Goal: Task Accomplishment & Management: Manage account settings

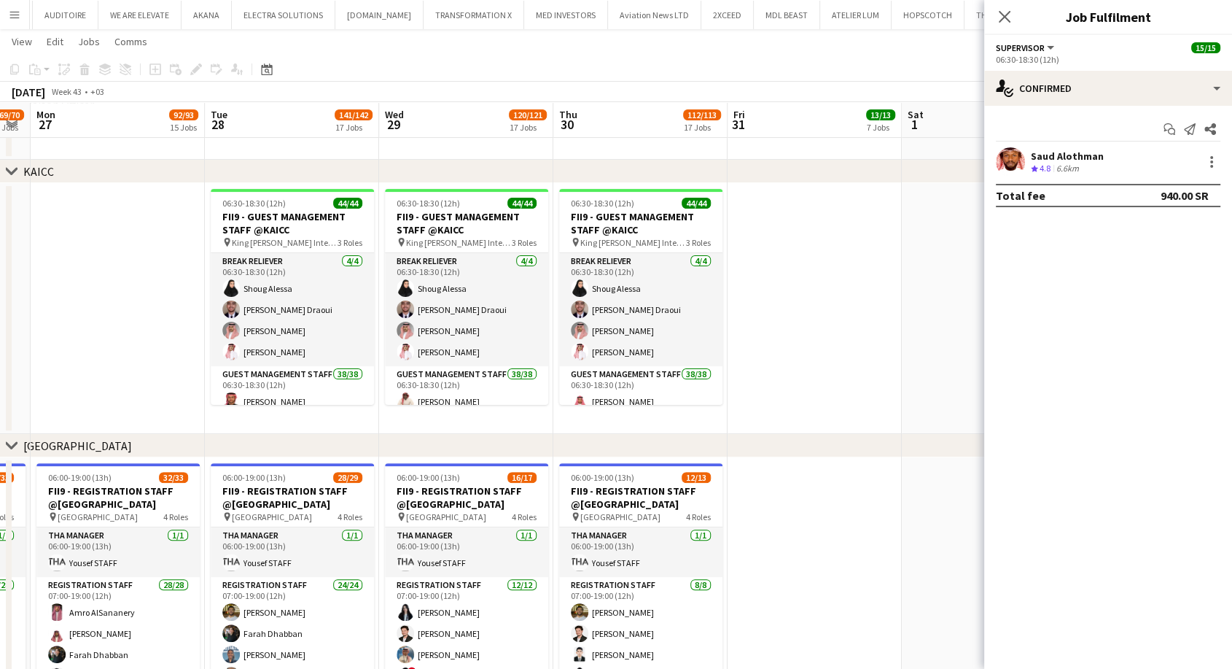
scroll to position [324, 0]
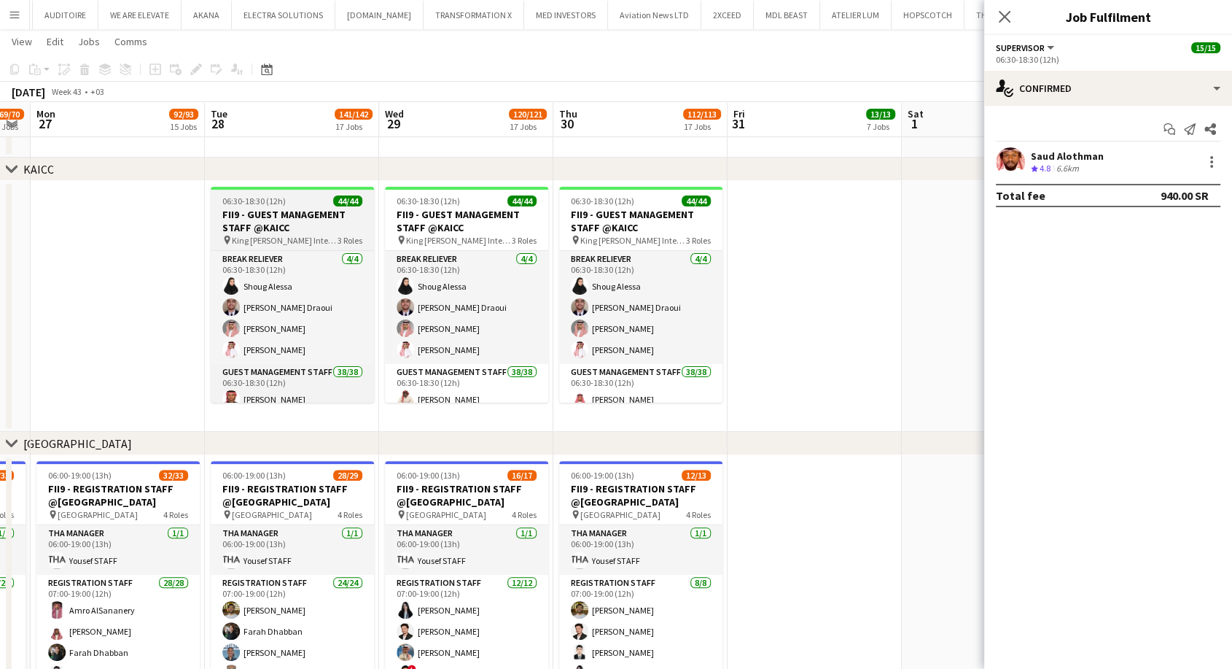
click at [233, 222] on h3 "FII9 - GUEST MANAGEMENT STAFF @KAICC" at bounding box center [292, 221] width 163 height 26
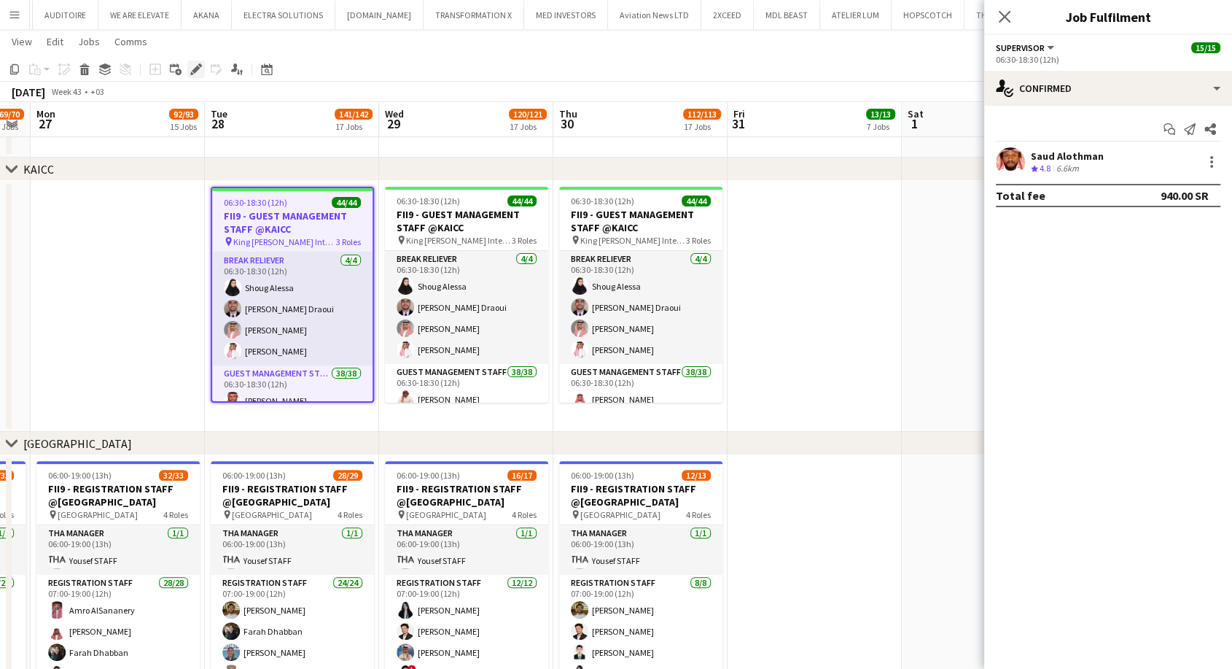
click at [190, 68] on icon "Edit" at bounding box center [196, 69] width 12 height 12
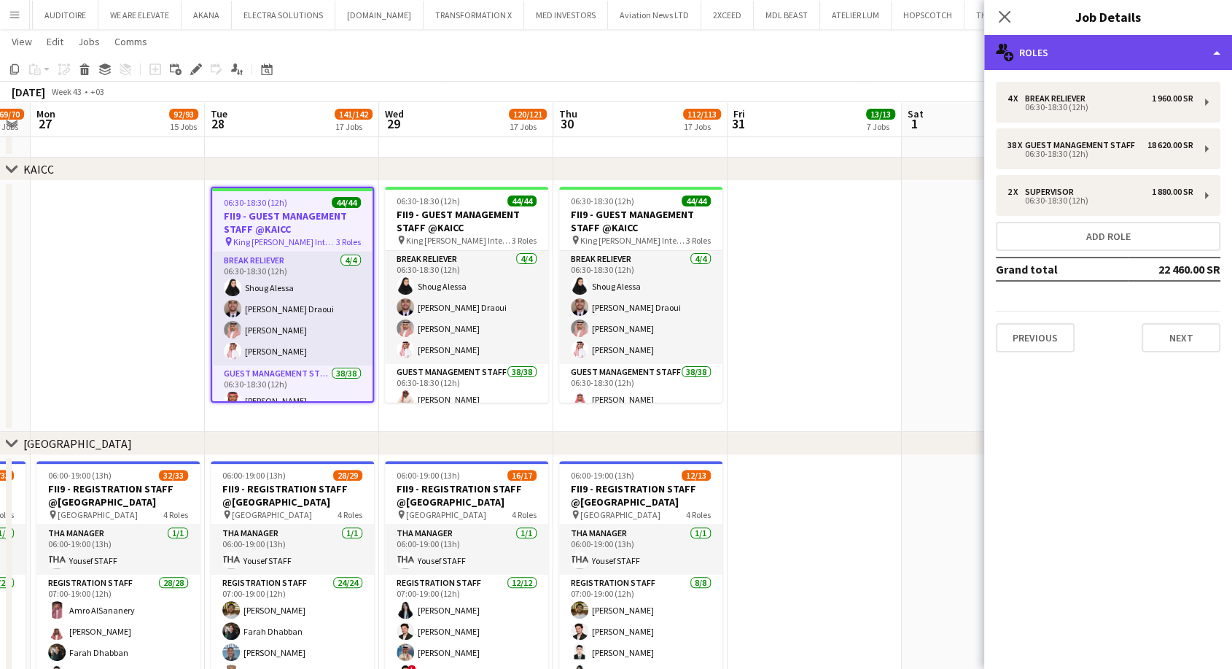
click at [1119, 53] on div "multiple-users-add Roles" at bounding box center [1108, 52] width 248 height 35
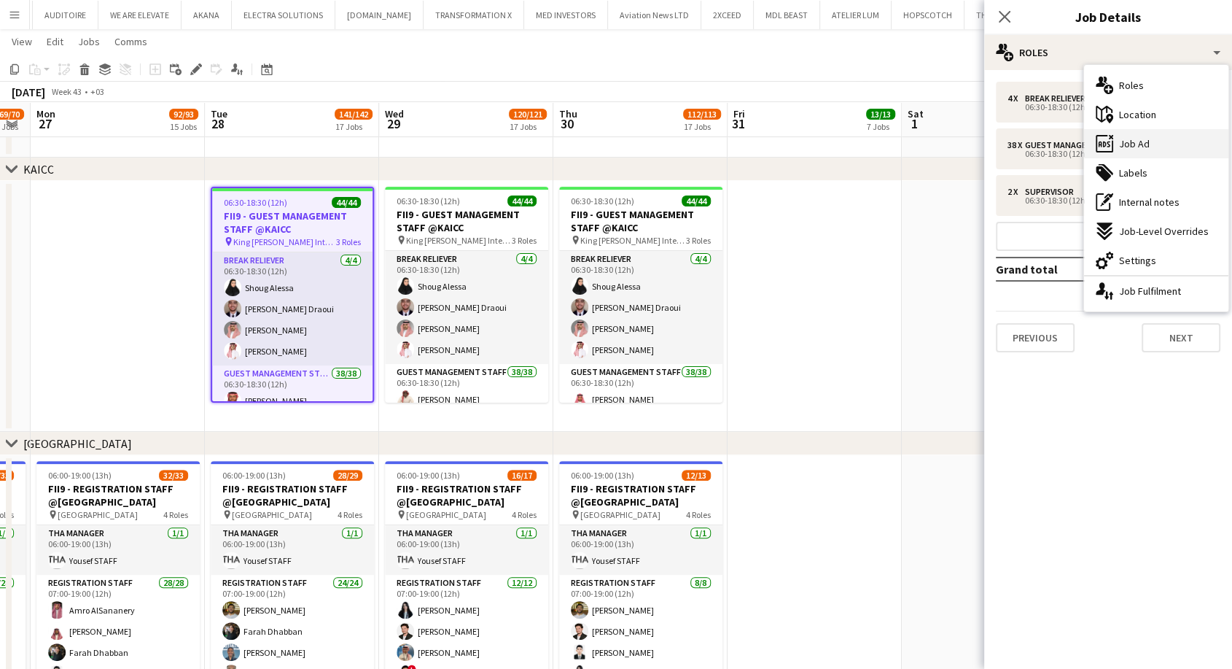
click at [1137, 153] on div "ads-window Job Ad" at bounding box center [1156, 143] width 144 height 29
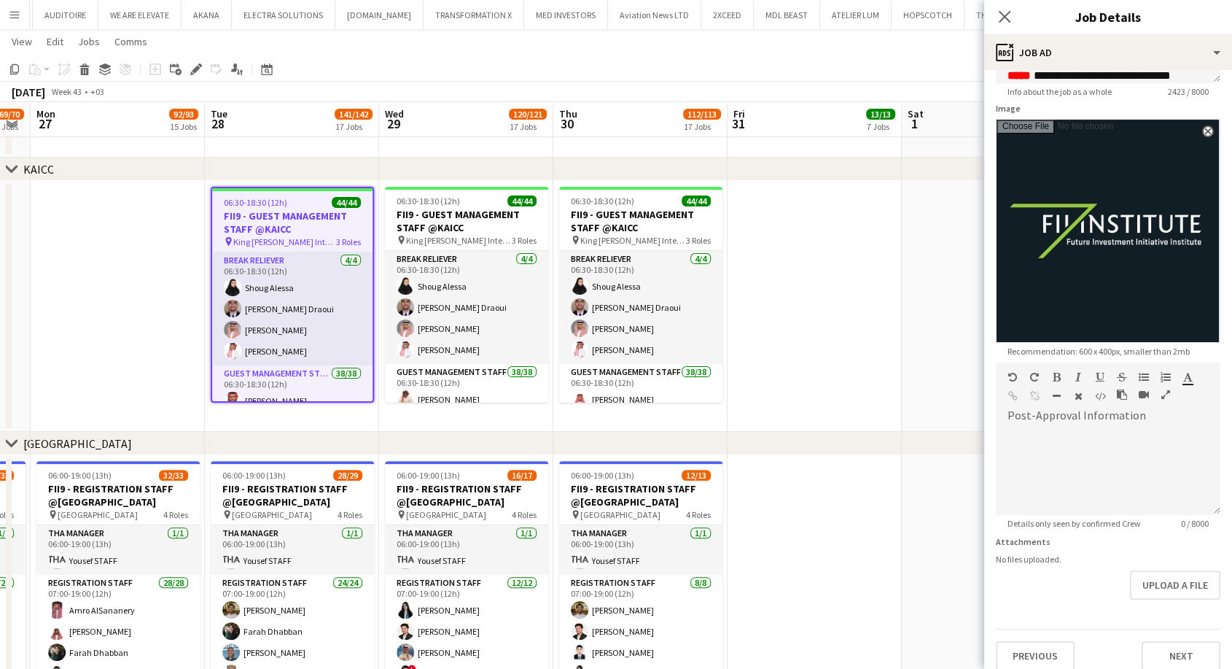
scroll to position [0, 0]
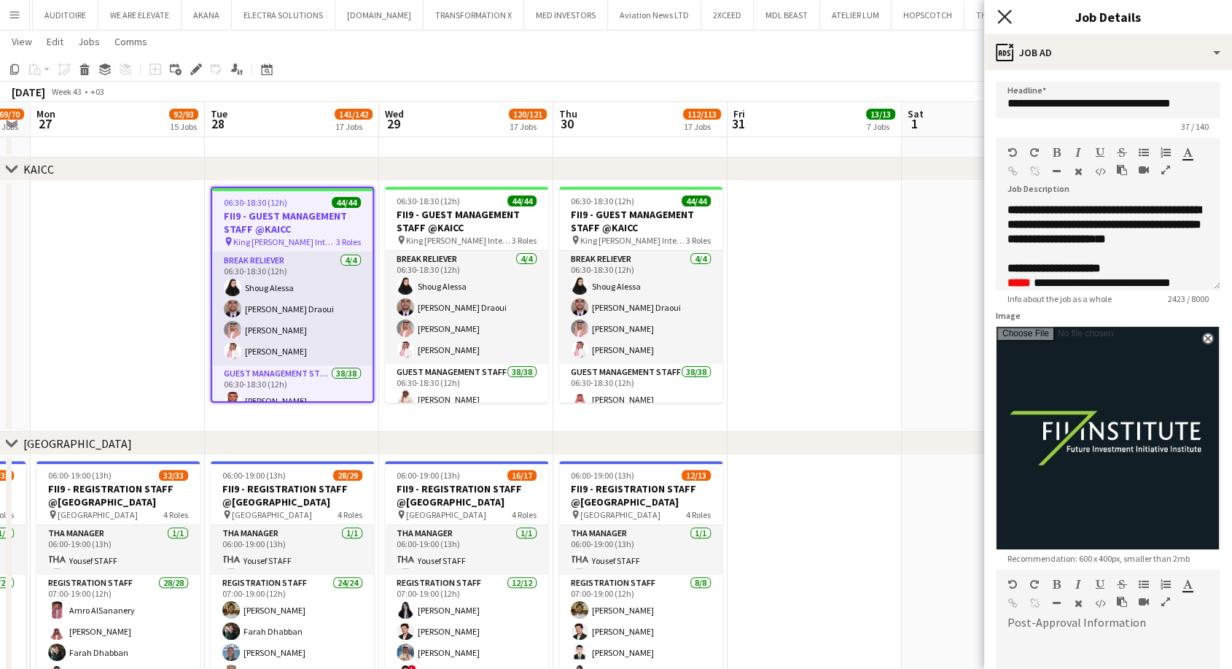
click at [1006, 19] on icon "Close pop-in" at bounding box center [1005, 16] width 14 height 14
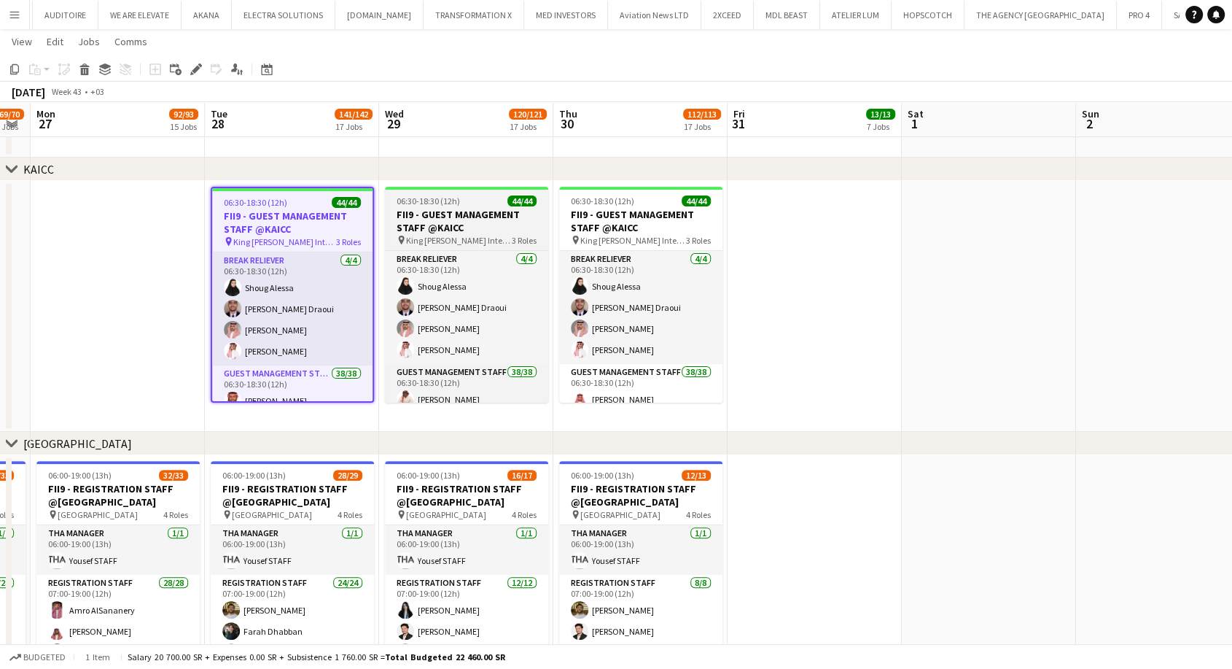
click at [419, 232] on h3 "FII9 - GUEST MANAGEMENT STAFF @KAICC" at bounding box center [466, 221] width 163 height 26
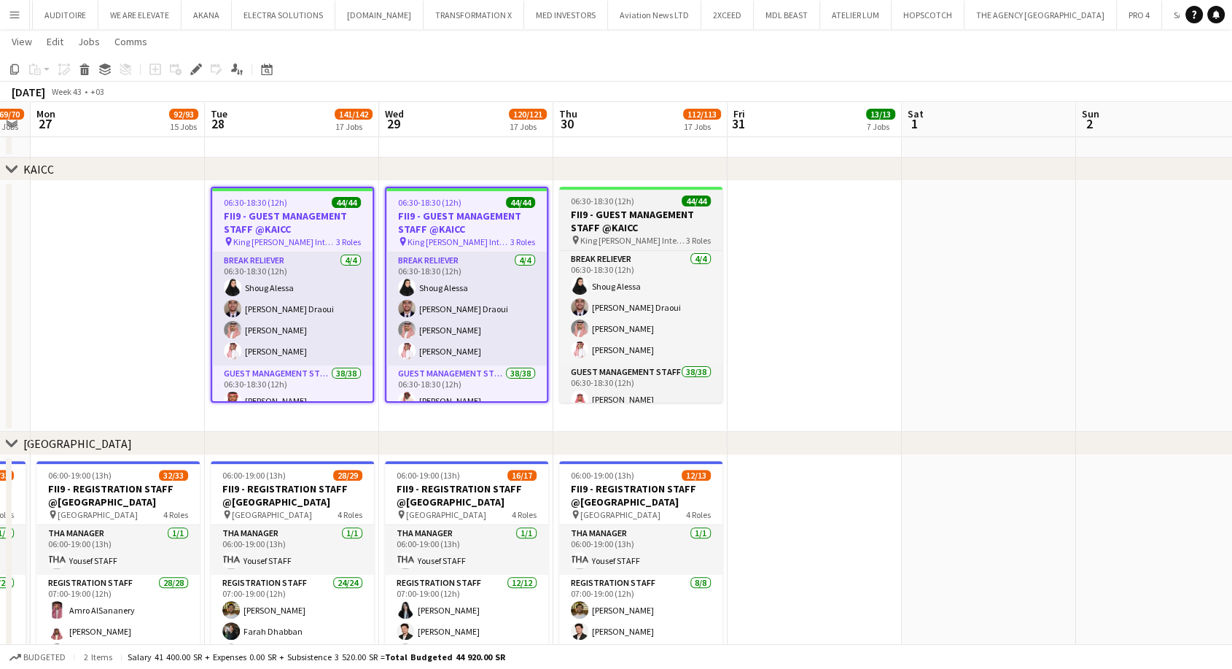
click at [601, 217] on h3 "FII9 - GUEST MANAGEMENT STAFF @KAICC" at bounding box center [640, 221] width 163 height 26
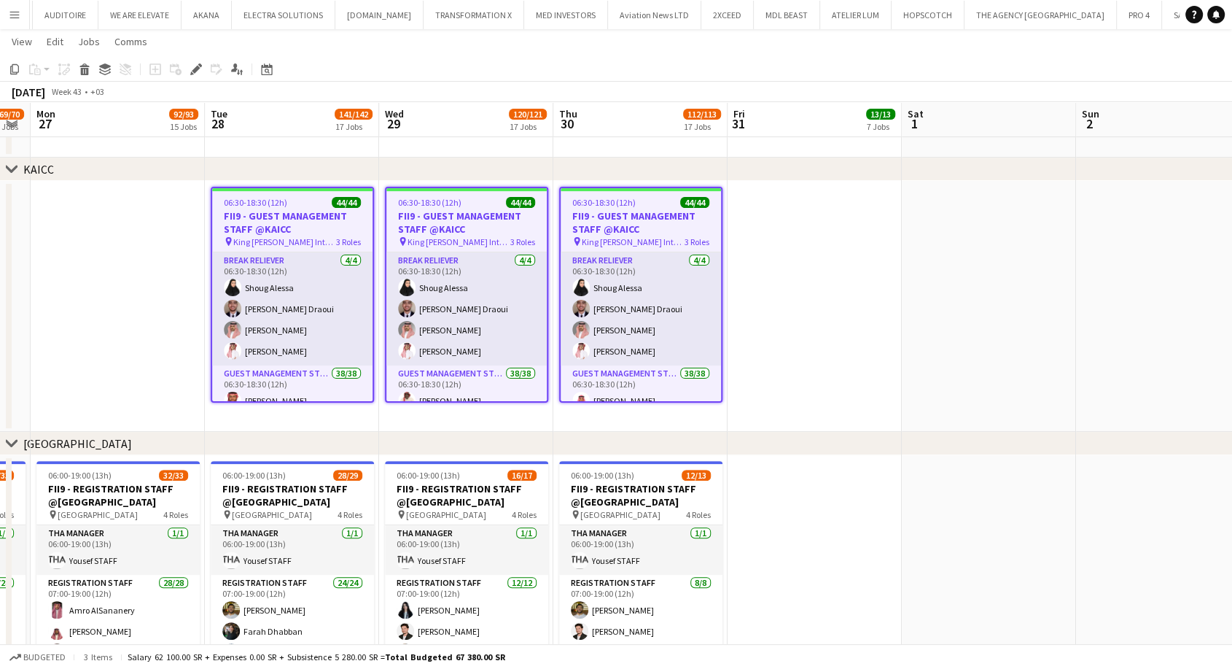
click at [152, 239] on app-date-cell at bounding box center [118, 306] width 174 height 251
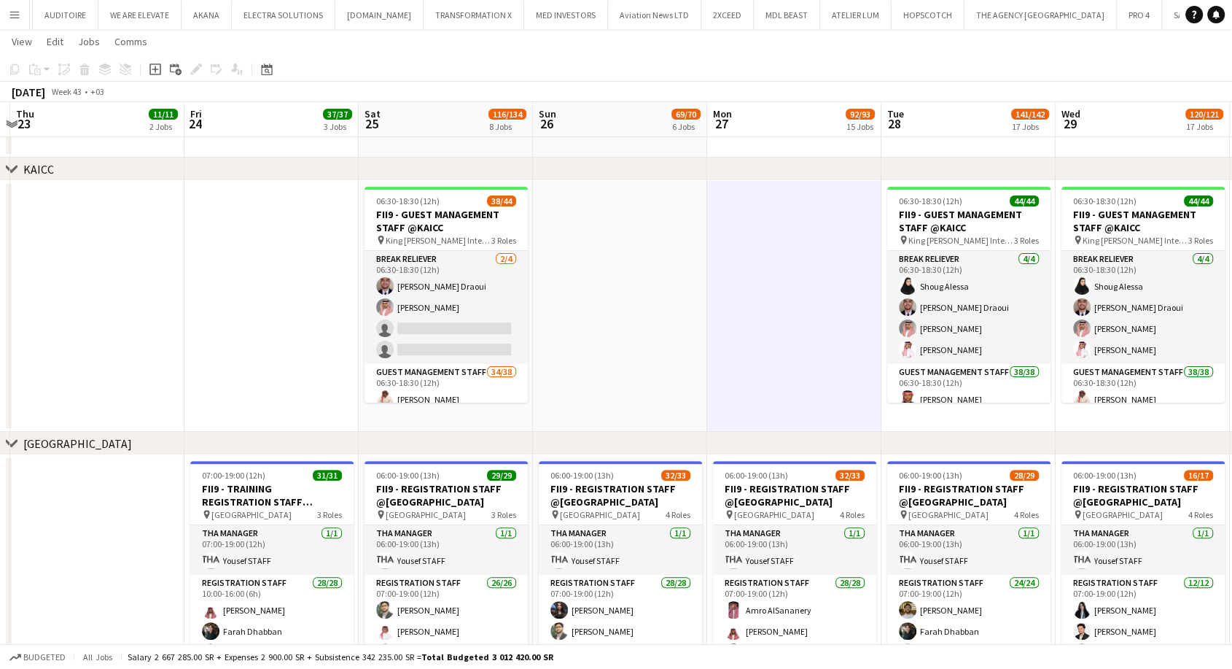
scroll to position [0, 318]
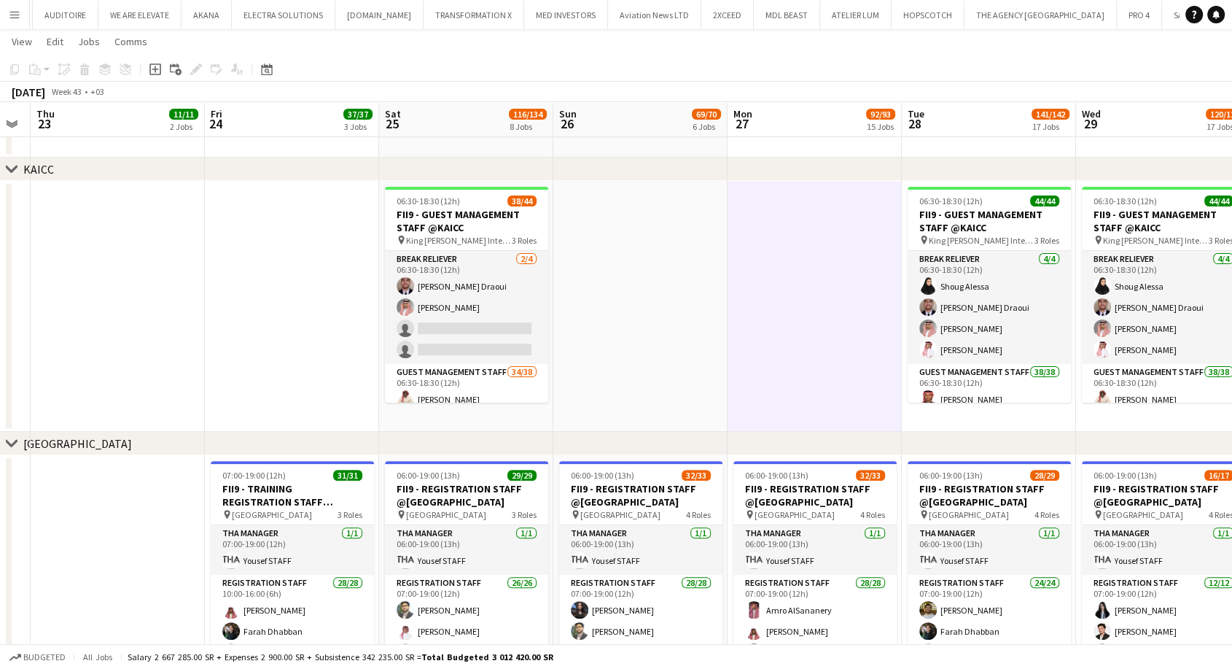
drag, startPoint x: 152, startPoint y: 357, endPoint x: 849, endPoint y: 343, distance: 696.5
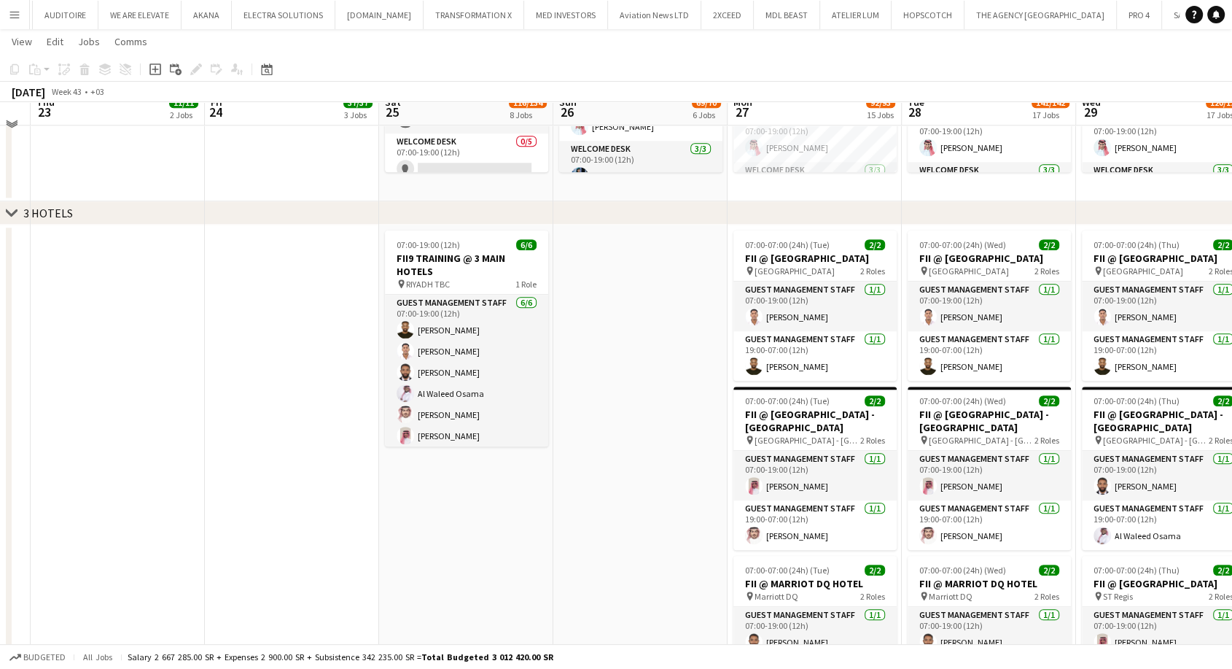
scroll to position [1134, 0]
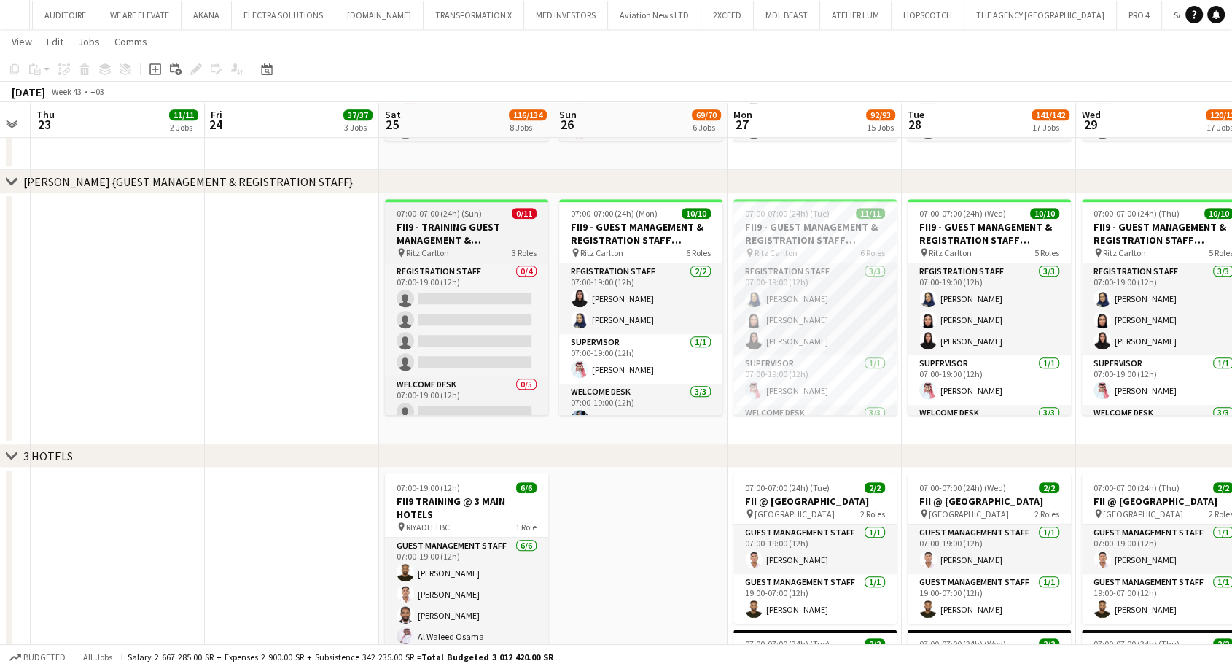
click at [457, 246] on div "pin Ritz Carlton 3 Roles" at bounding box center [466, 252] width 163 height 12
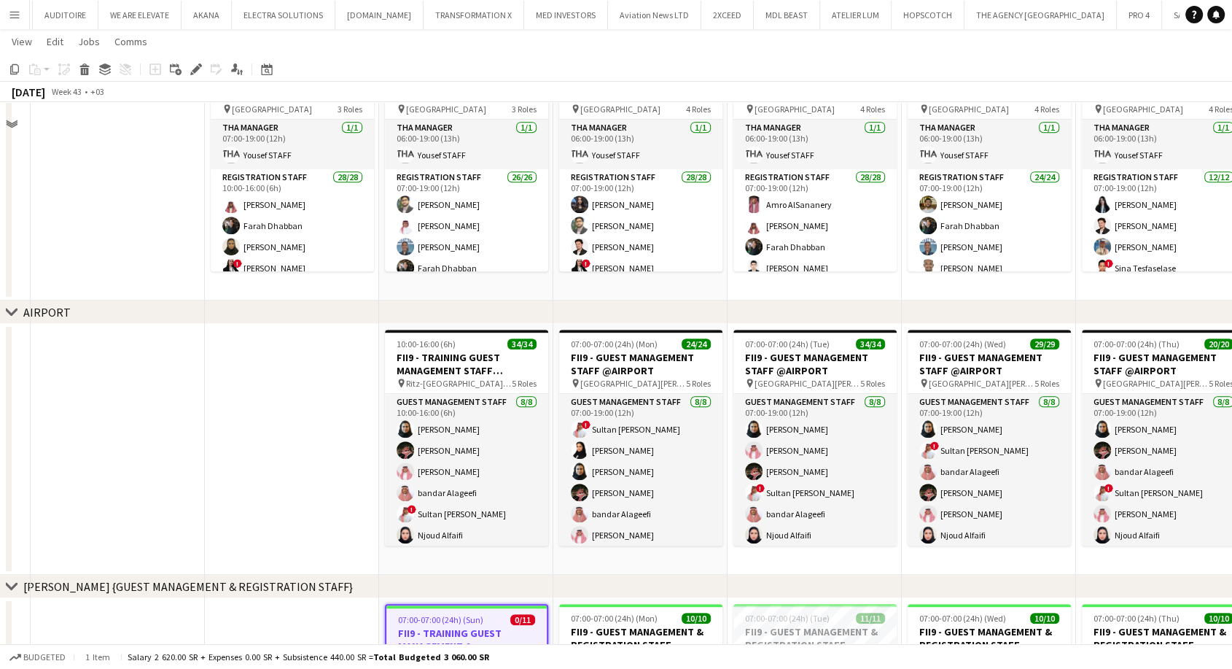
scroll to position [648, 0]
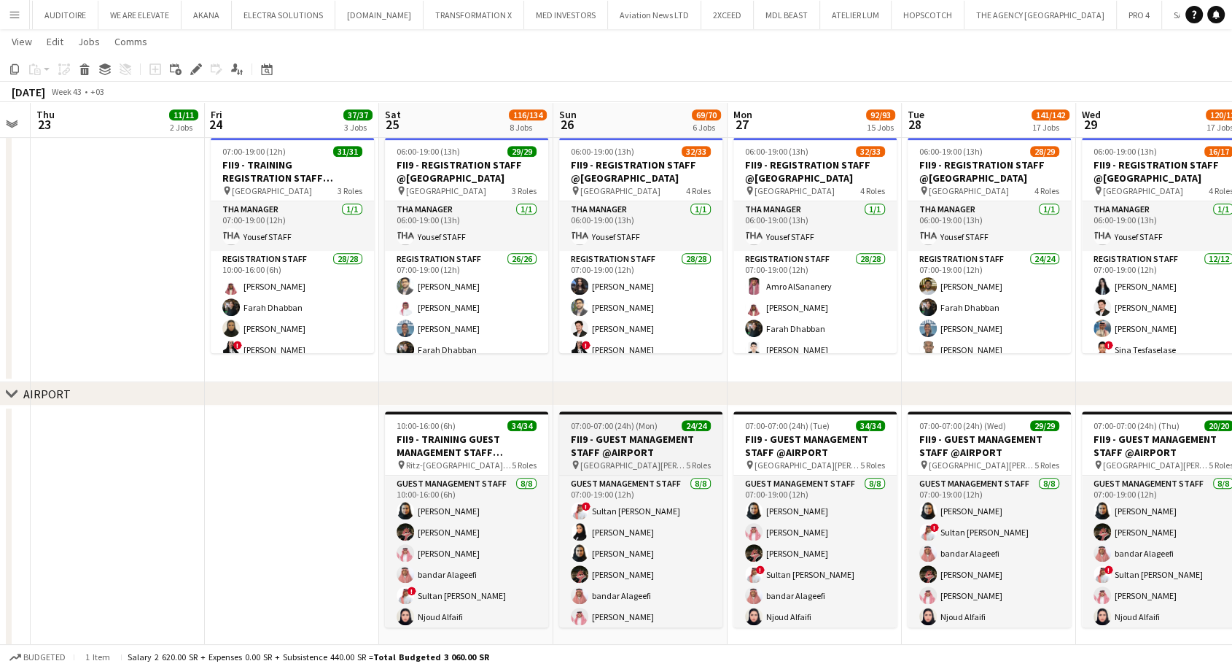
click at [648, 452] on h3 "FII9 - GUEST MANAGEMENT STAFF @AIRPORT" at bounding box center [640, 445] width 163 height 26
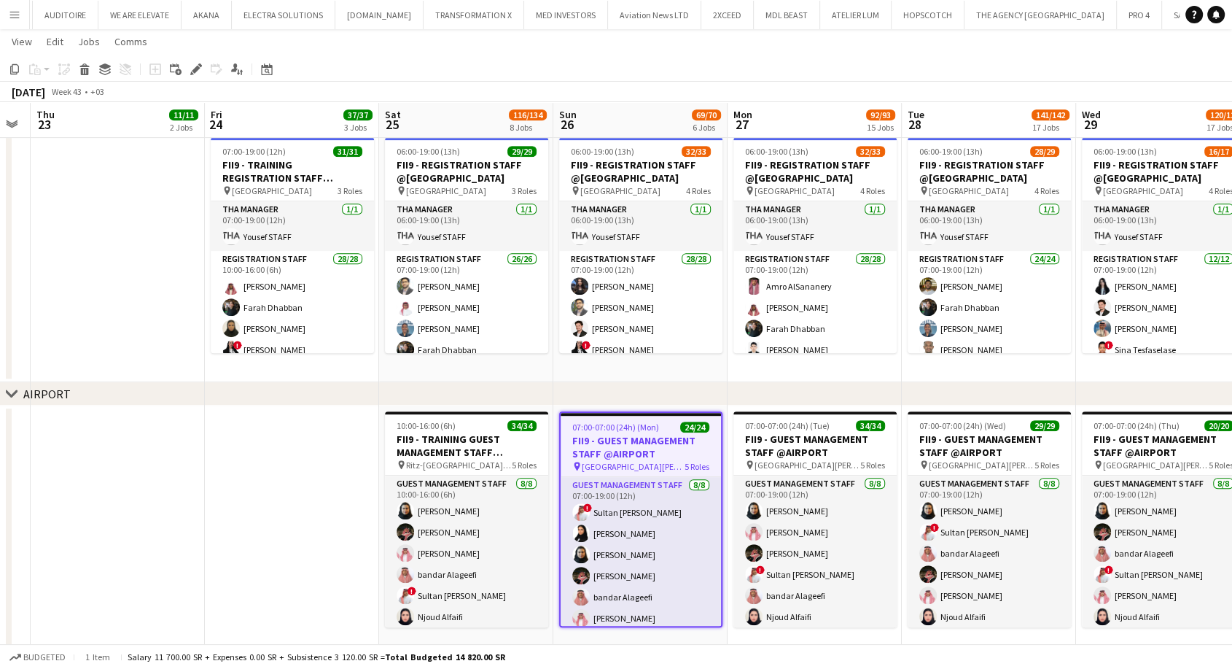
click at [195, 79] on app-toolbar "Copy Paste Paste Ctrl+V Paste with crew Ctrl+Shift+V Paste linked Job [GEOGRAPH…" at bounding box center [616, 69] width 1232 height 25
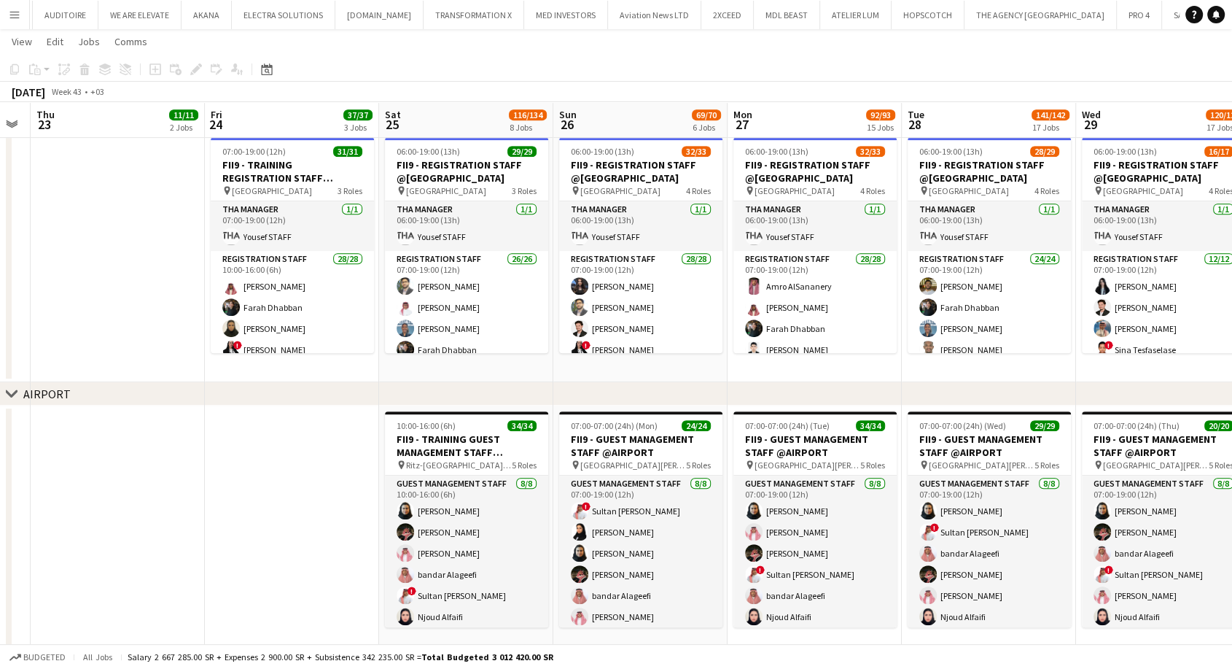
click at [195, 71] on div "Add job Add linked Job Edit Edit linked Job Applicants" at bounding box center [190, 70] width 112 height 18
click at [602, 451] on h3 "FII9 - GUEST MANAGEMENT STAFF @AIRPORT" at bounding box center [640, 445] width 163 height 26
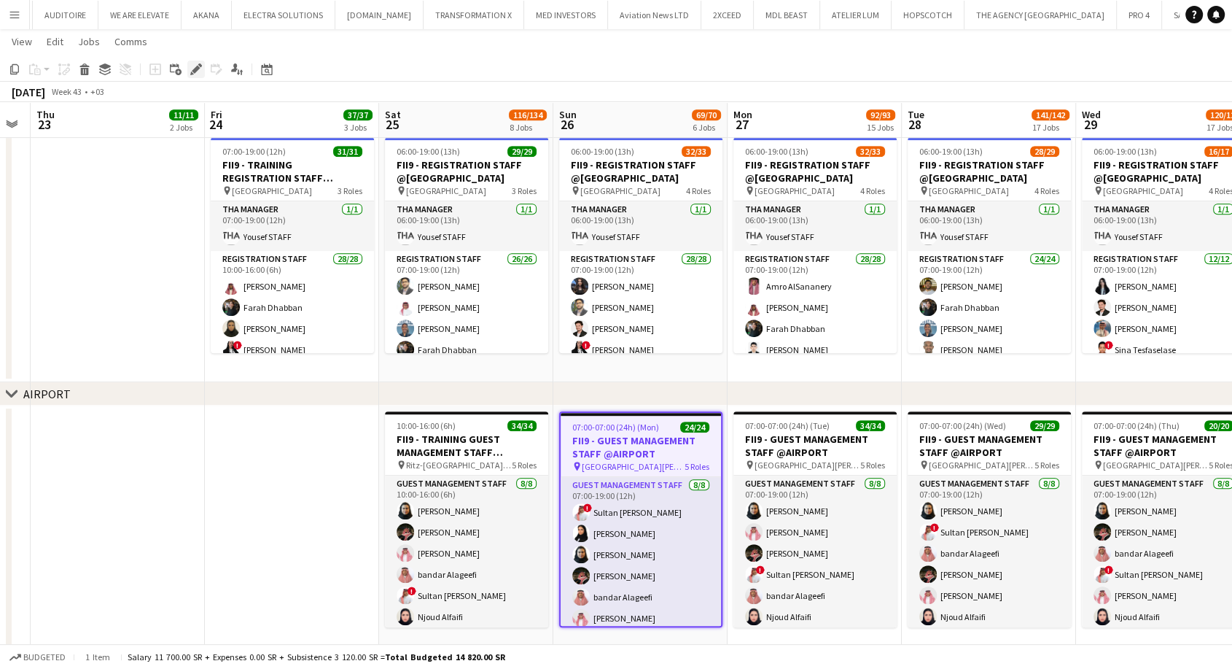
click at [196, 69] on icon at bounding box center [196, 70] width 8 height 8
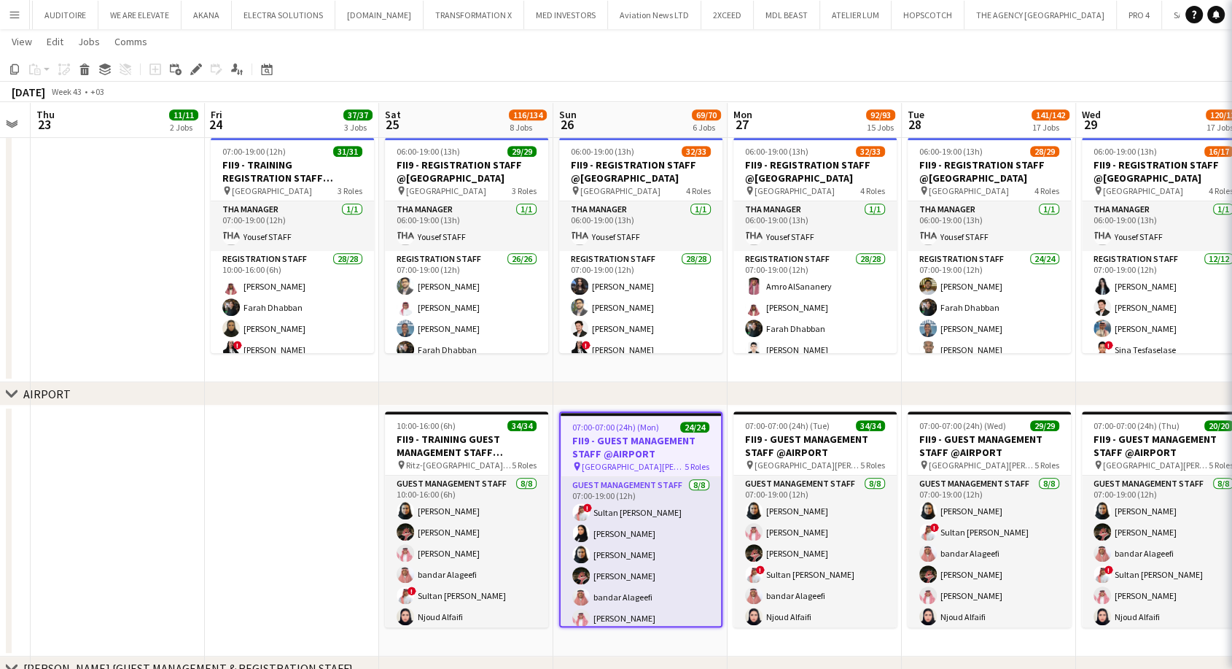
type input "**********"
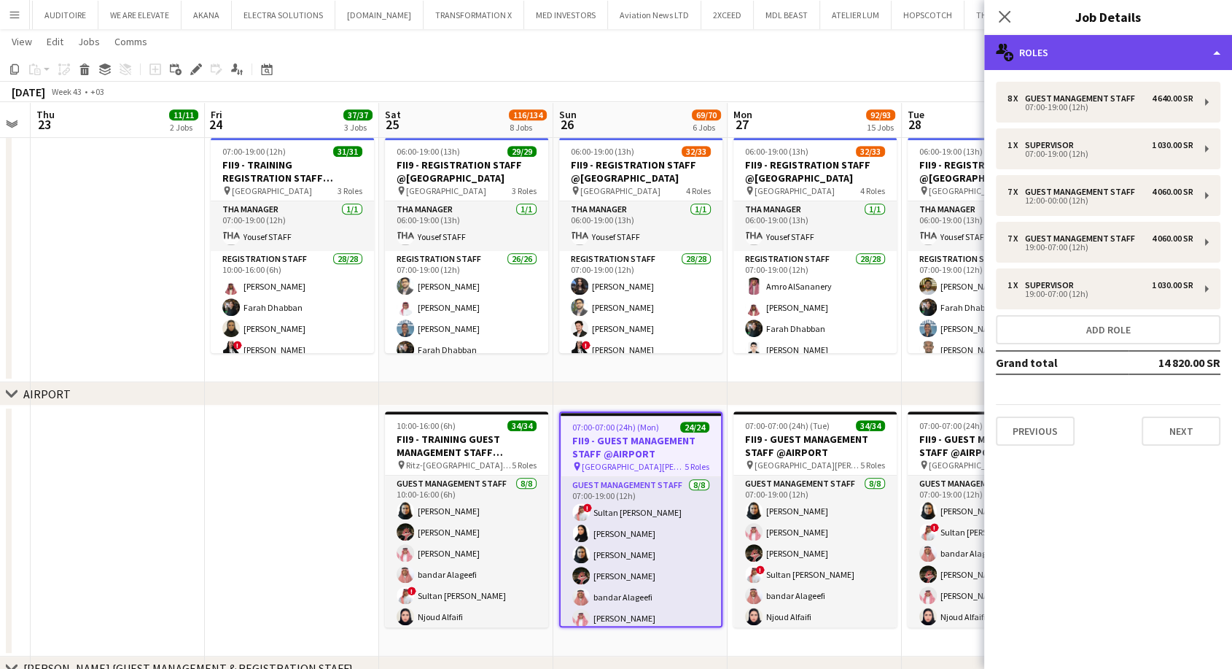
click at [1076, 55] on div "multiple-users-add Roles" at bounding box center [1108, 52] width 248 height 35
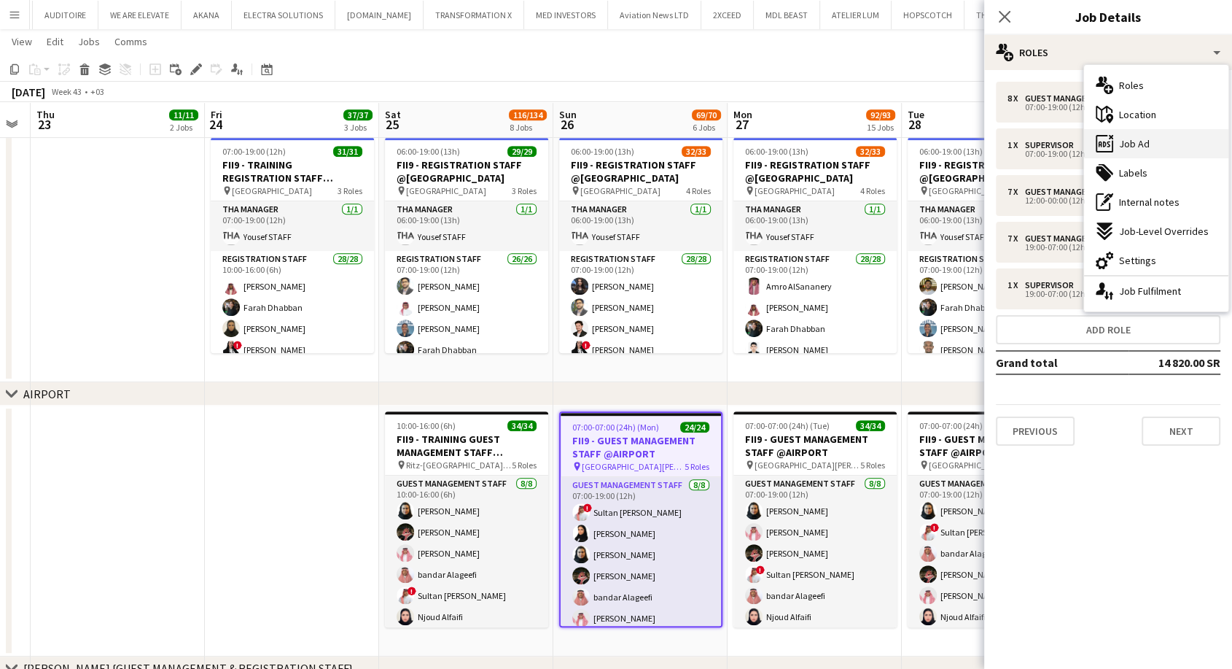
click at [1121, 141] on span "Job Ad" at bounding box center [1134, 143] width 31 height 13
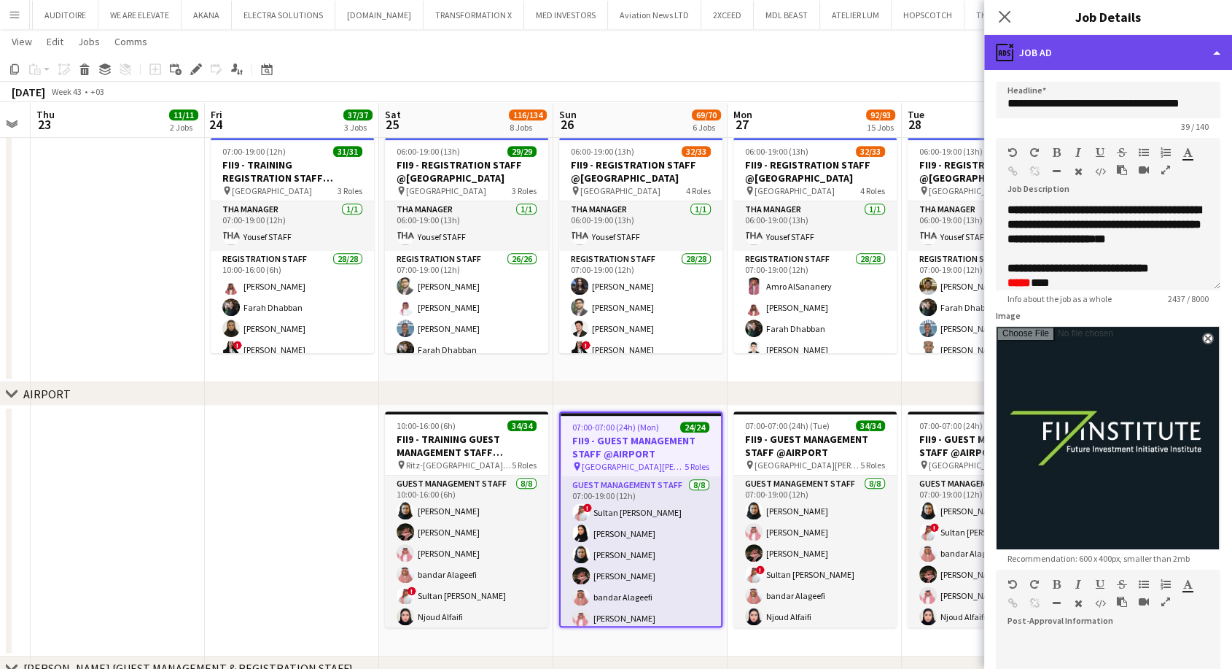
click at [1084, 60] on div "ads-window Job Ad" at bounding box center [1108, 52] width 248 height 35
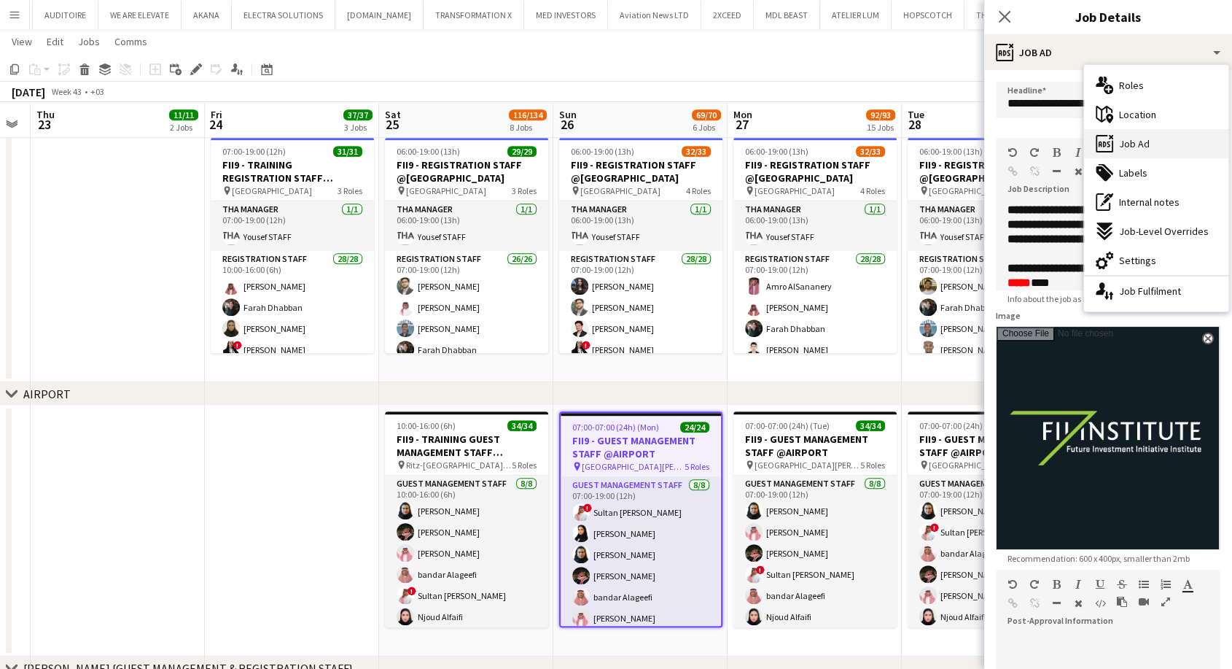
click at [1135, 146] on span "Job Ad" at bounding box center [1134, 143] width 31 height 13
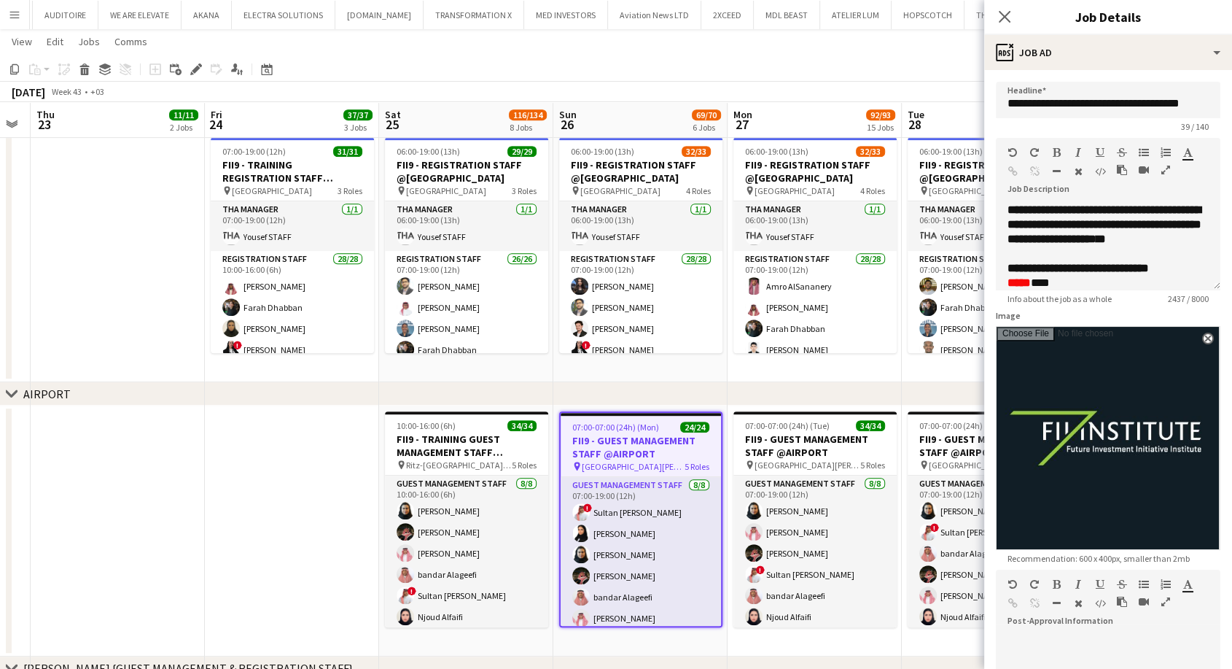
scroll to position [66, 0]
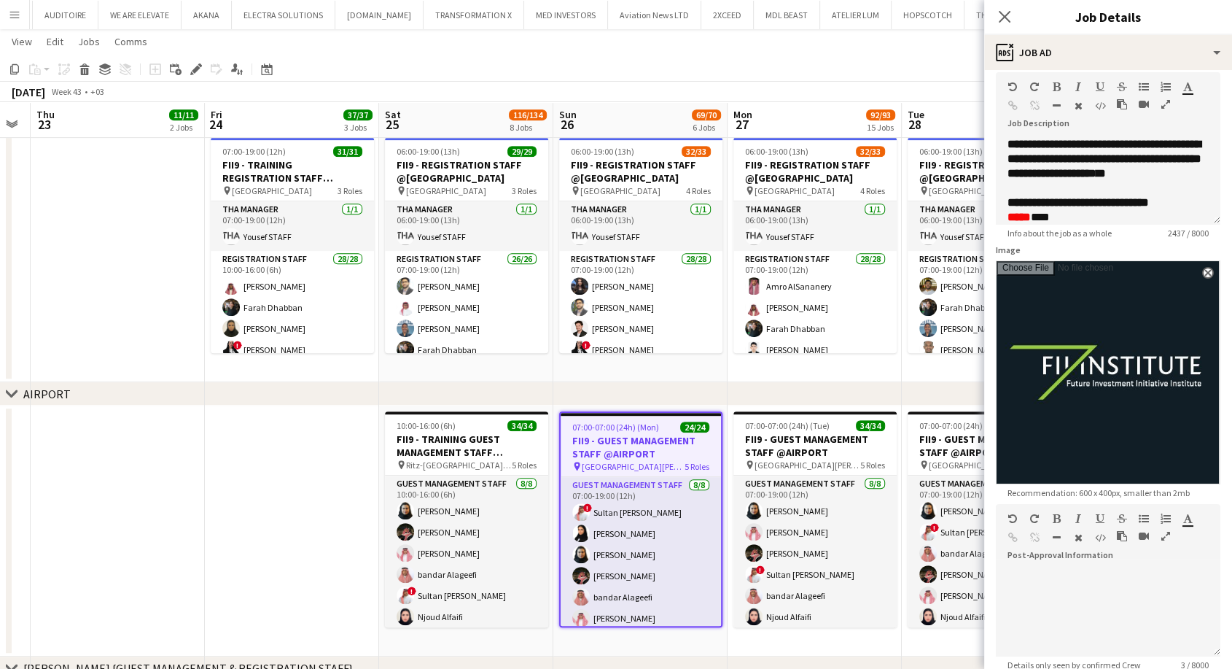
click at [583, 449] on h3 "FII9 - GUEST MANAGEMENT STAFF @AIRPORT" at bounding box center [641, 447] width 160 height 26
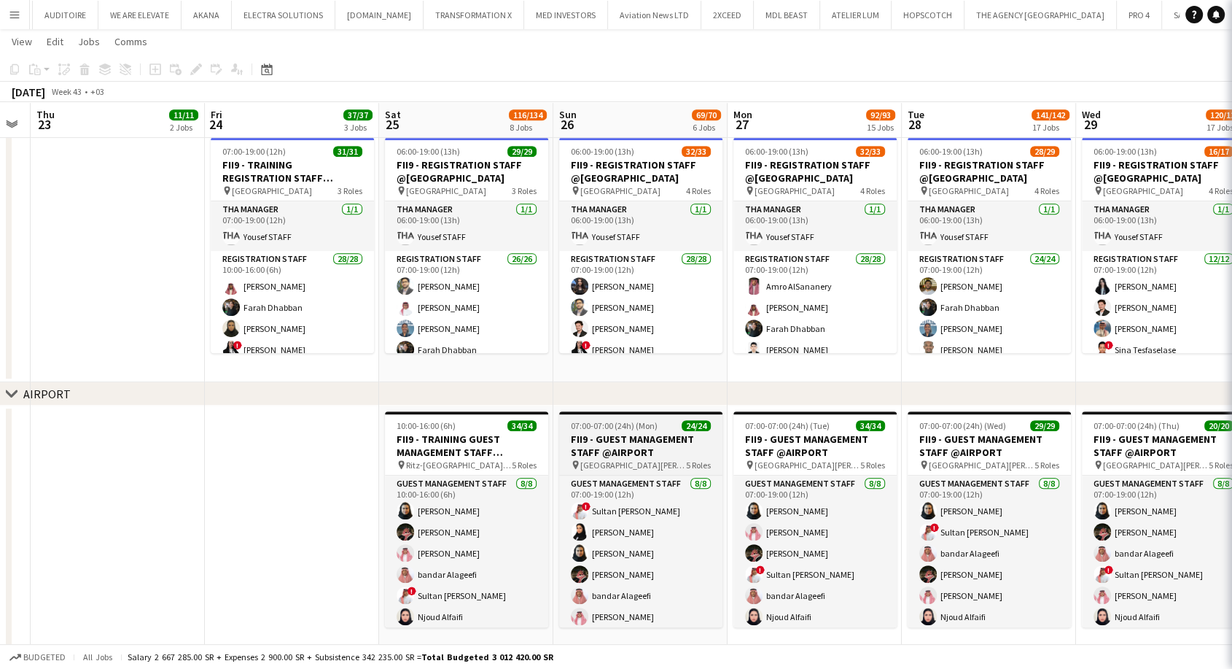
click at [610, 446] on h3 "FII9 - GUEST MANAGEMENT STAFF @AIRPORT" at bounding box center [640, 445] width 163 height 26
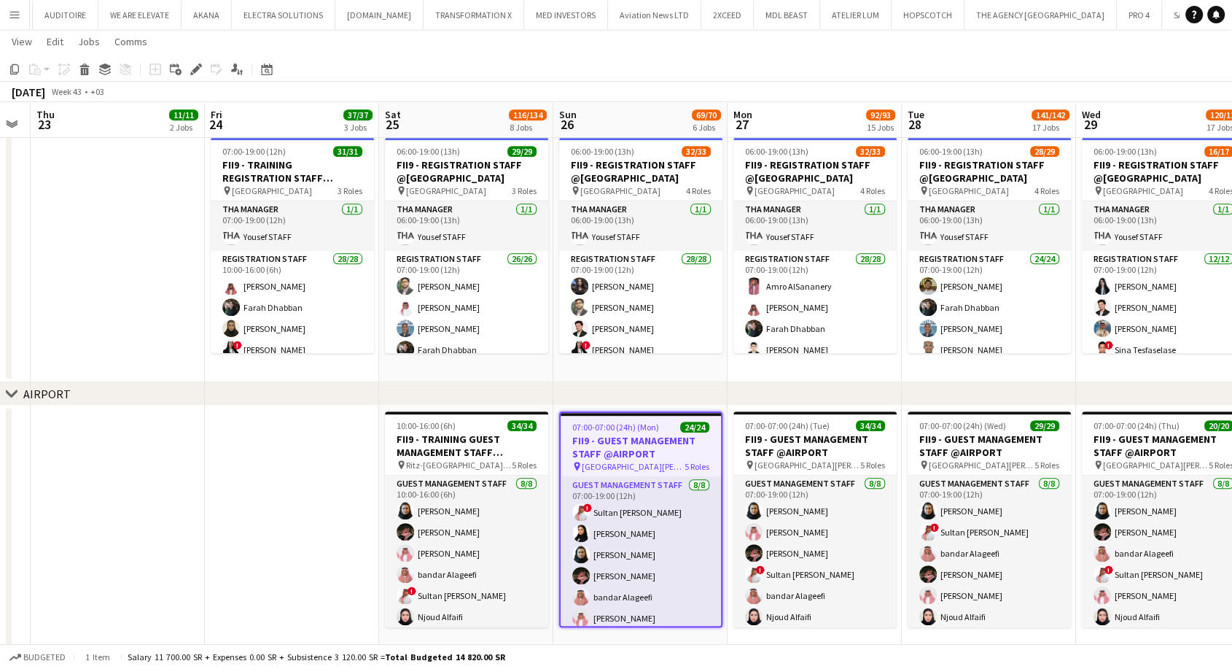
drag, startPoint x: 193, startPoint y: 71, endPoint x: 1237, endPoint y: 189, distance: 1050.8
click at [193, 71] on icon at bounding box center [196, 70] width 8 height 8
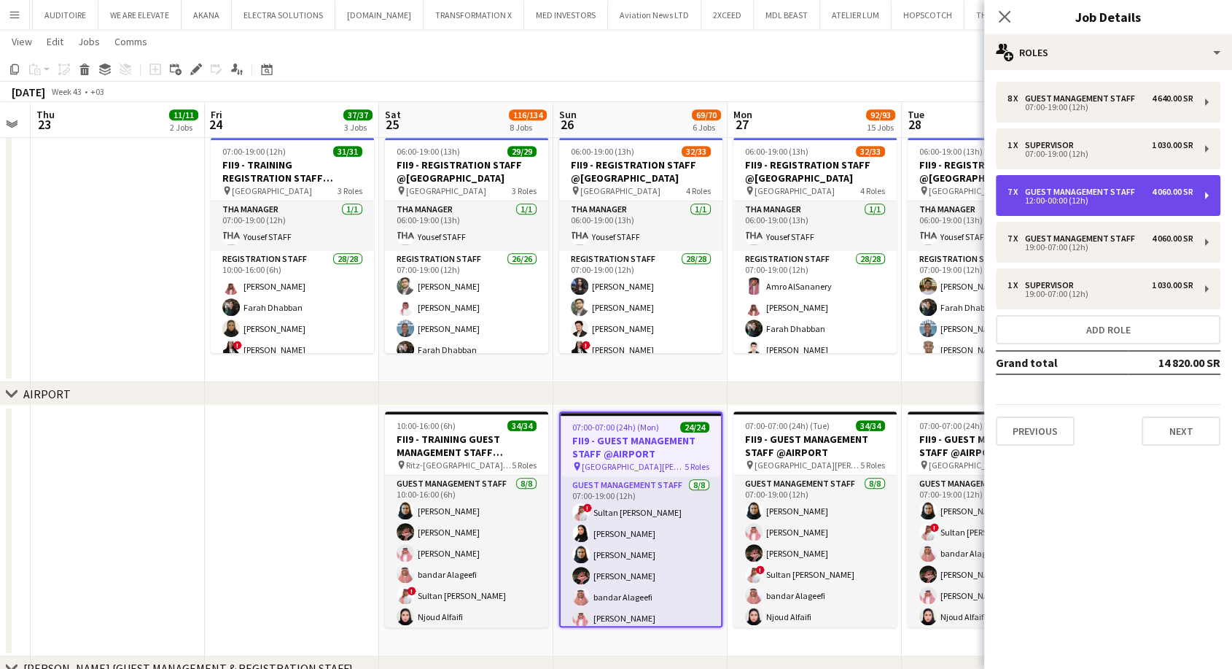
click at [1059, 177] on div "7 x Guest Management Staff 4 060.00 SR 12:00-00:00 (12h)" at bounding box center [1108, 195] width 225 height 41
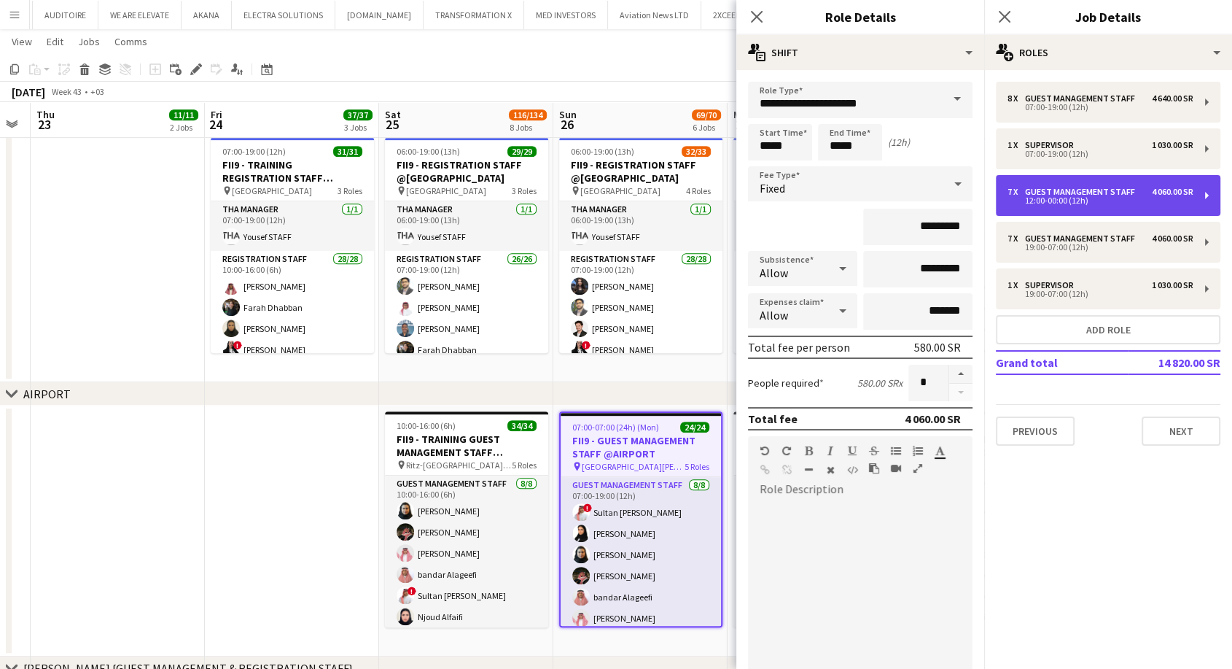
click at [1059, 177] on div "7 x Guest Management Staff 4 060.00 SR 12:00-00:00 (12h)" at bounding box center [1108, 195] width 225 height 41
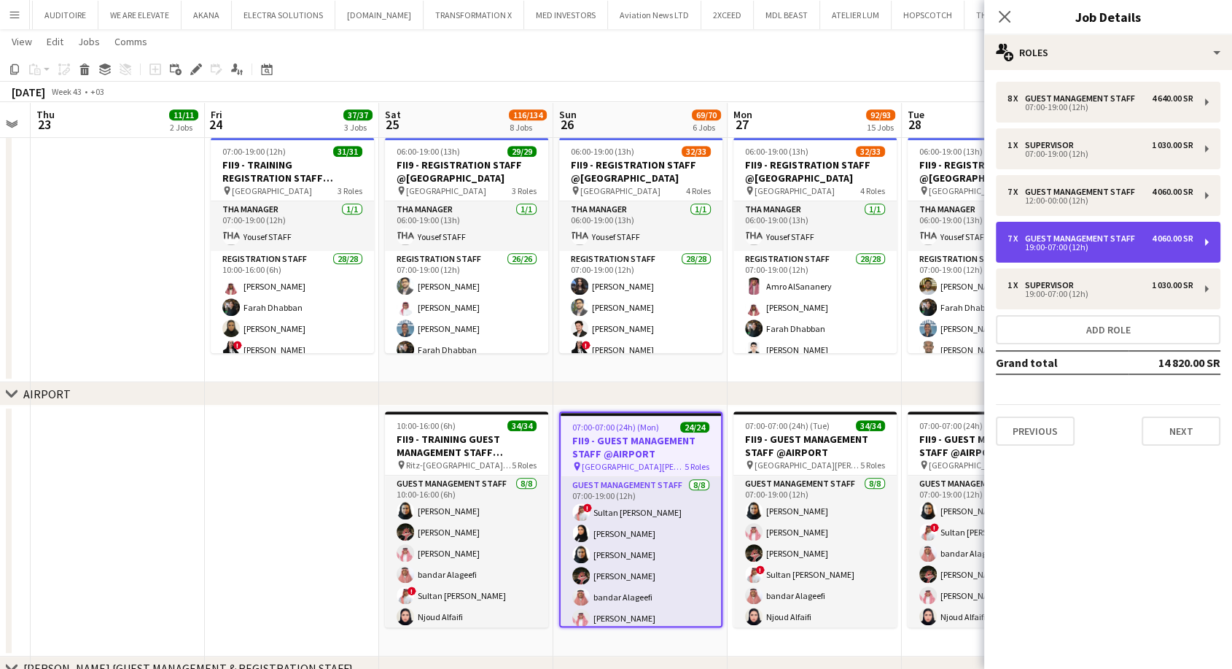
click at [1060, 233] on div "Guest Management Staff" at bounding box center [1083, 238] width 116 height 10
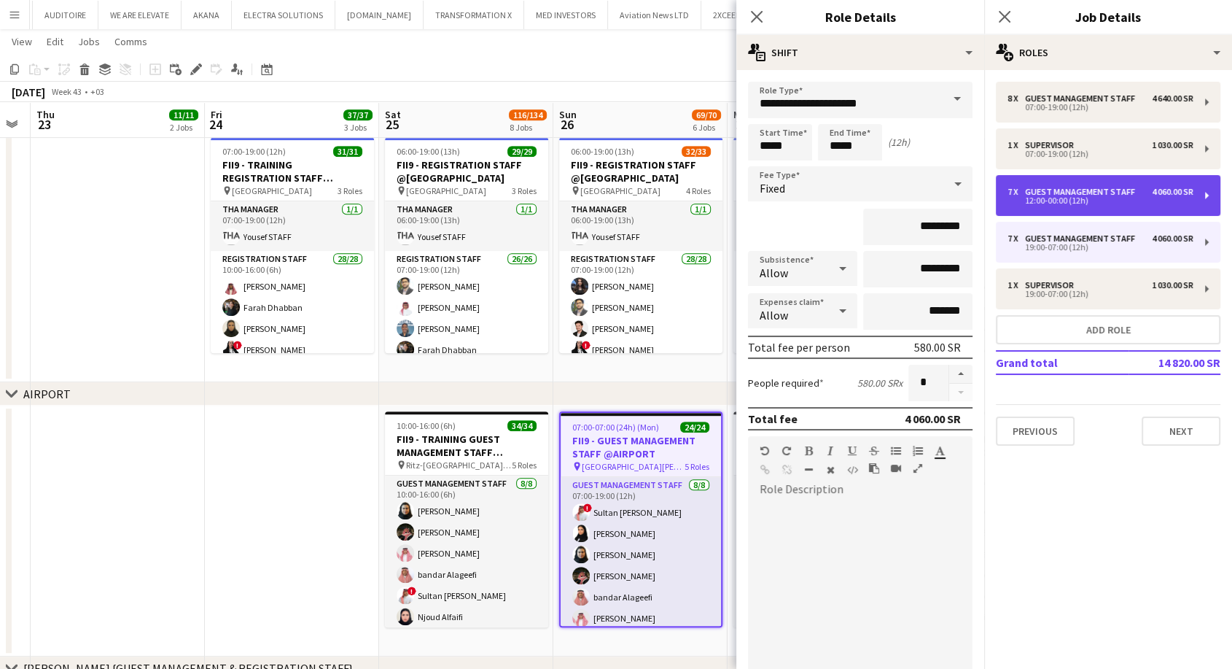
click at [1062, 202] on div "12:00-00:00 (12h)" at bounding box center [1101, 200] width 186 height 7
type input "*****"
click at [1064, 175] on div "7 x Guest Management Staff 4 060.00 SR 12:00-00:00 (12h)" at bounding box center [1108, 195] width 225 height 41
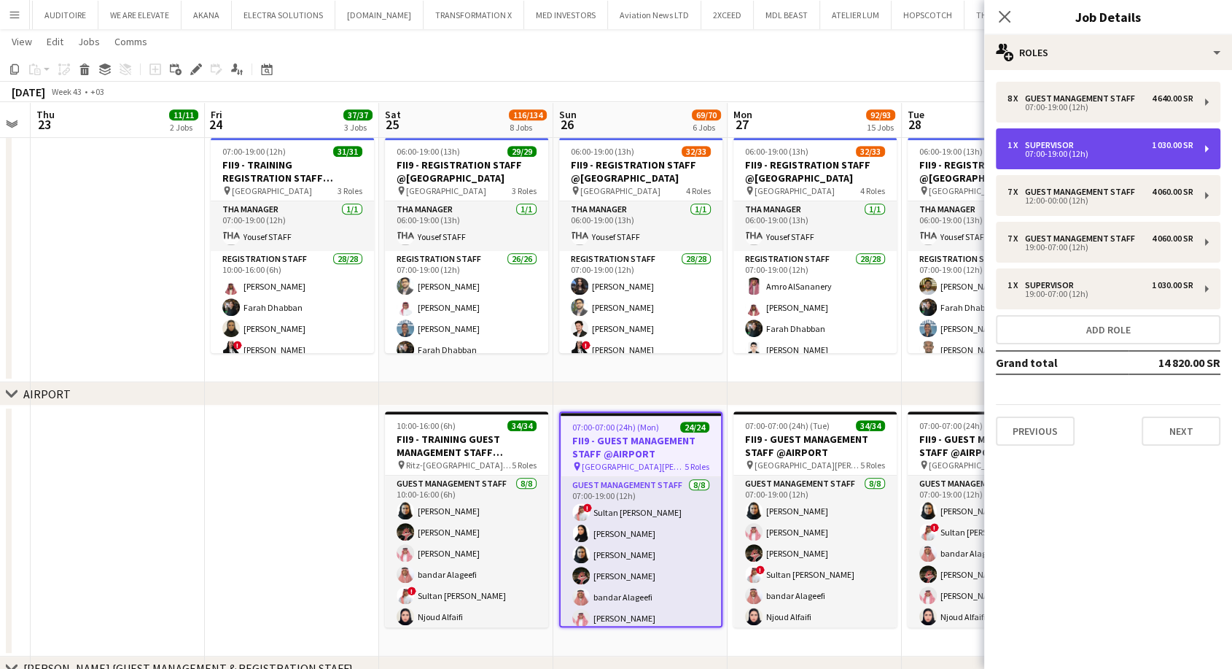
click at [1064, 132] on div "1 x Supervisor 1 030.00 SR 07:00-19:00 (12h)" at bounding box center [1108, 148] width 225 height 41
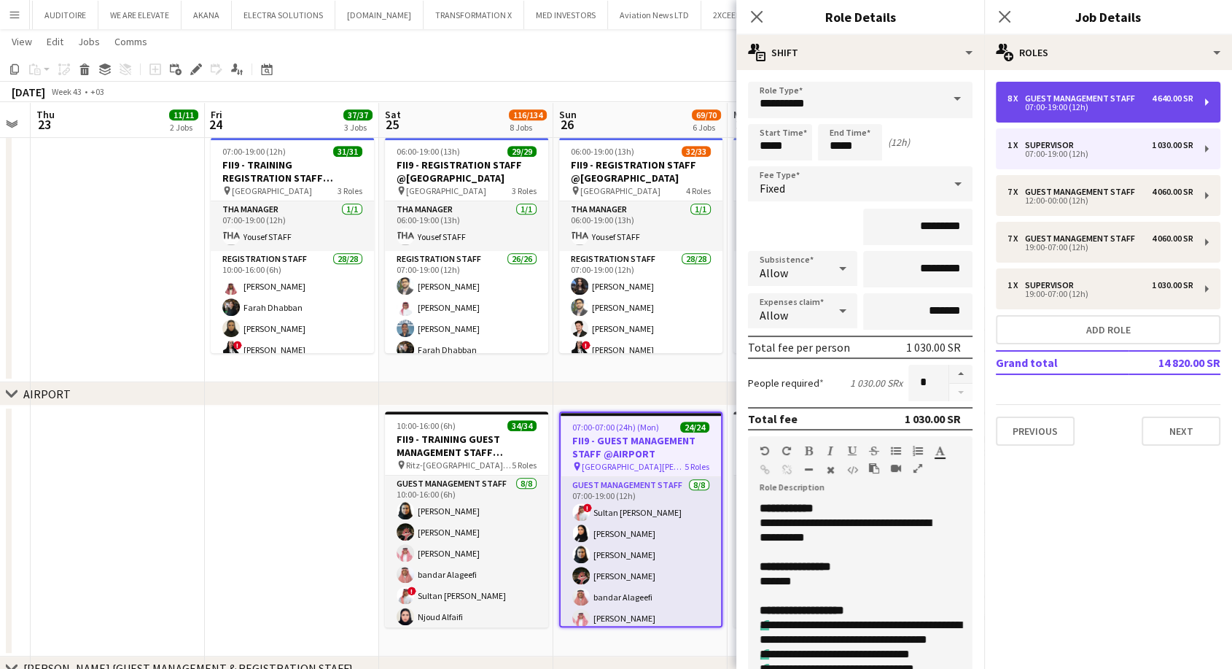
click at [1064, 113] on div "8 x Guest Management Staff 4 640.00 SR 07:00-19:00 (12h)" at bounding box center [1108, 102] width 225 height 41
type input "**********"
type input "*********"
type input "*"
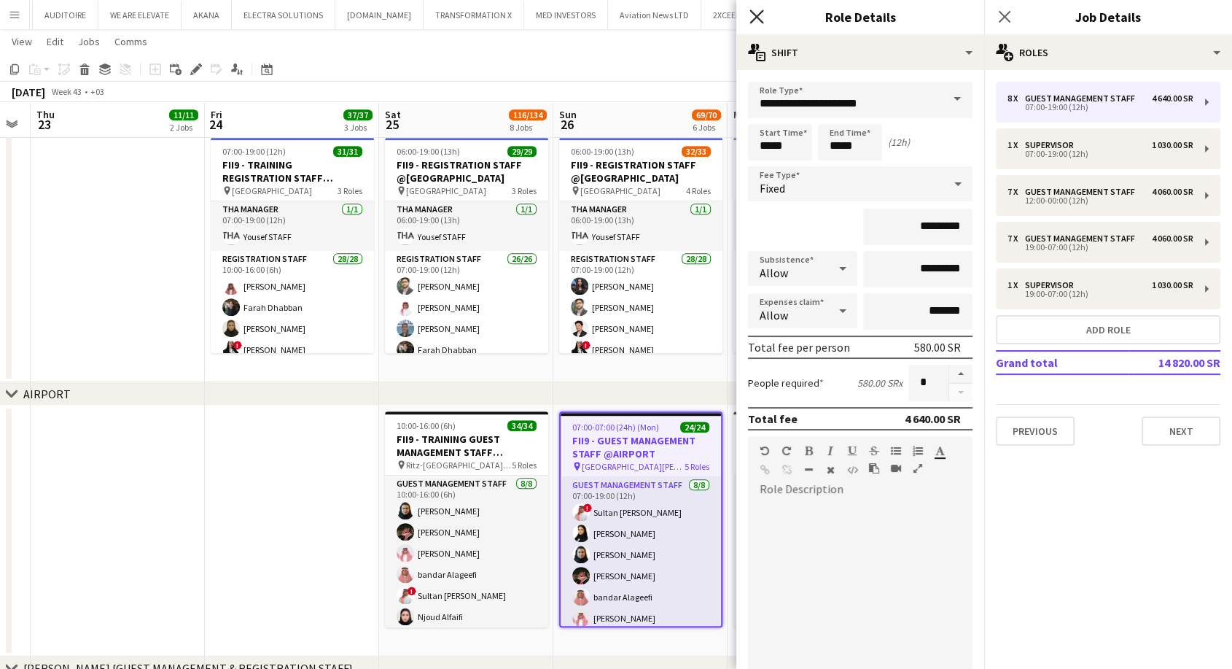
click at [755, 13] on icon "Close pop-in" at bounding box center [757, 16] width 14 height 14
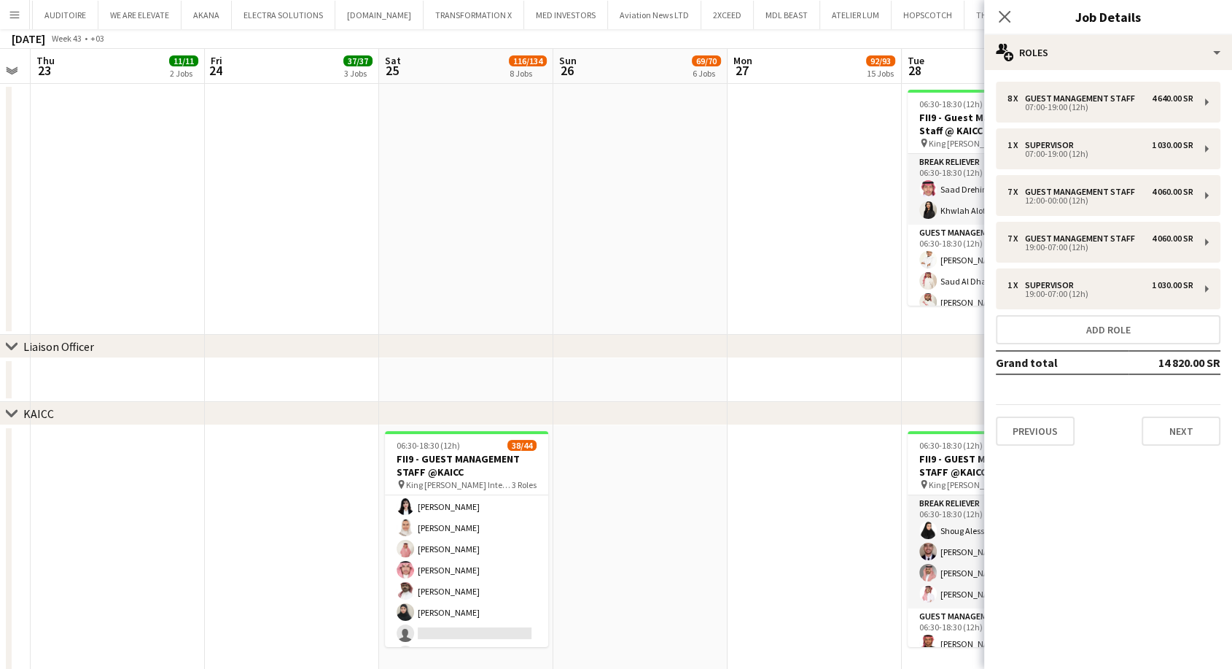
scroll to position [0, 0]
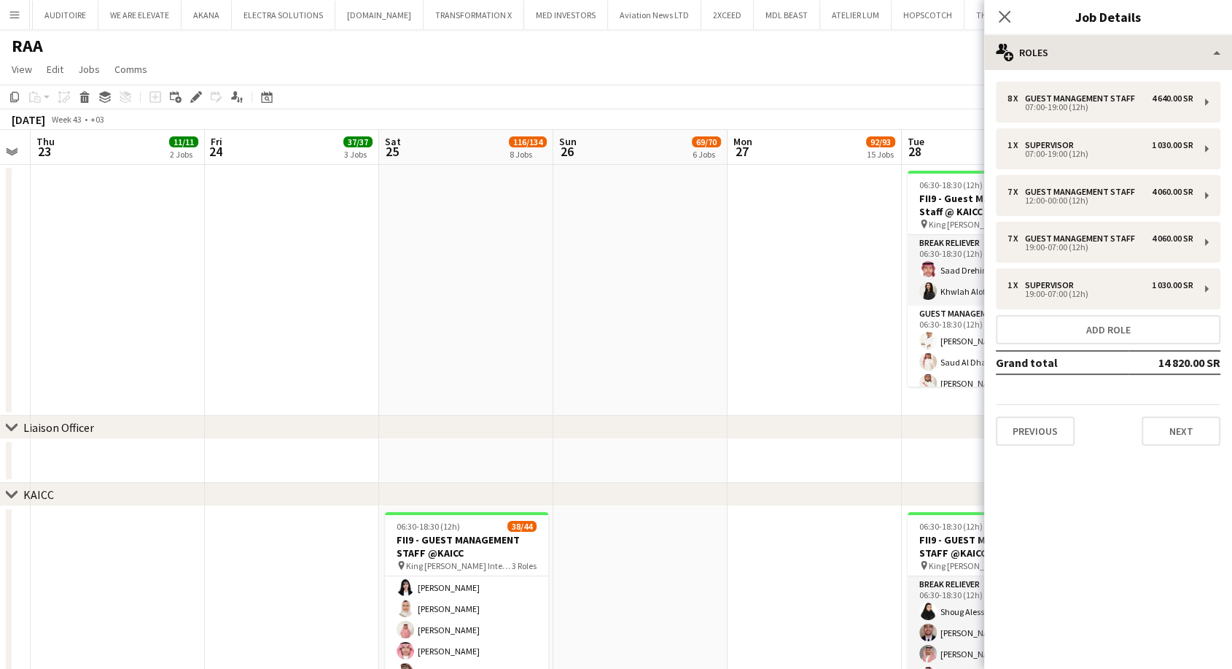
drag, startPoint x: 1008, startPoint y: 20, endPoint x: 997, endPoint y: 36, distance: 19.3
click at [1008, 20] on icon at bounding box center [1005, 17] width 12 height 12
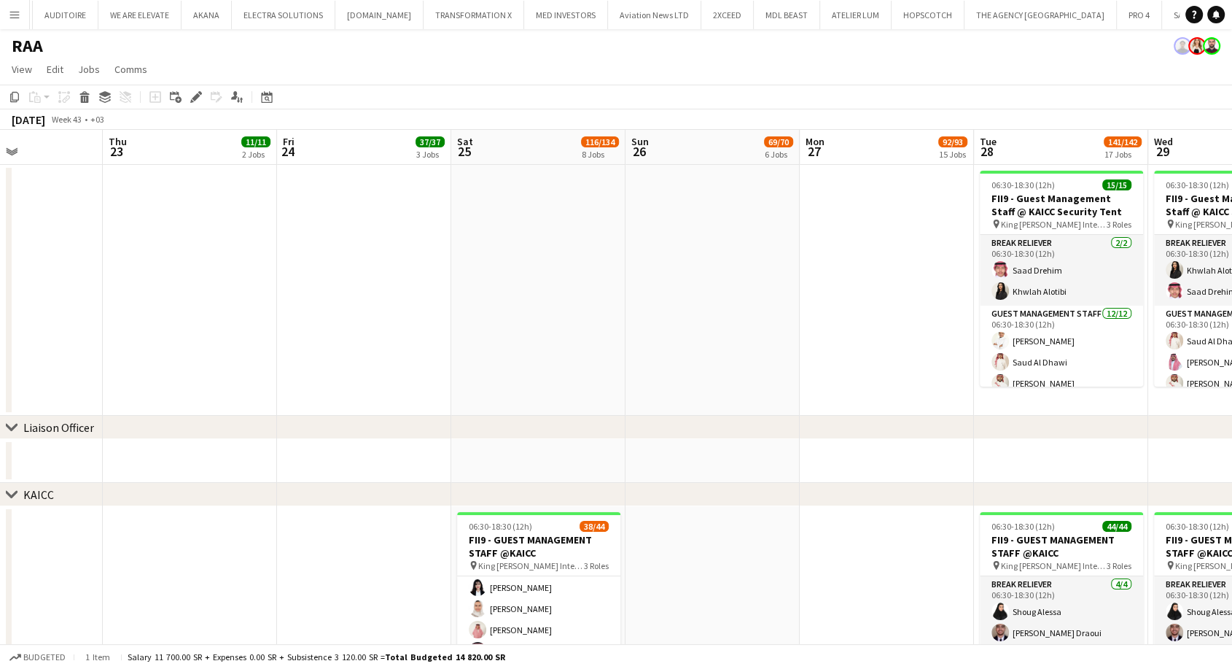
scroll to position [0, 419]
drag, startPoint x: 666, startPoint y: 462, endPoint x: 1132, endPoint y: 465, distance: 465.2
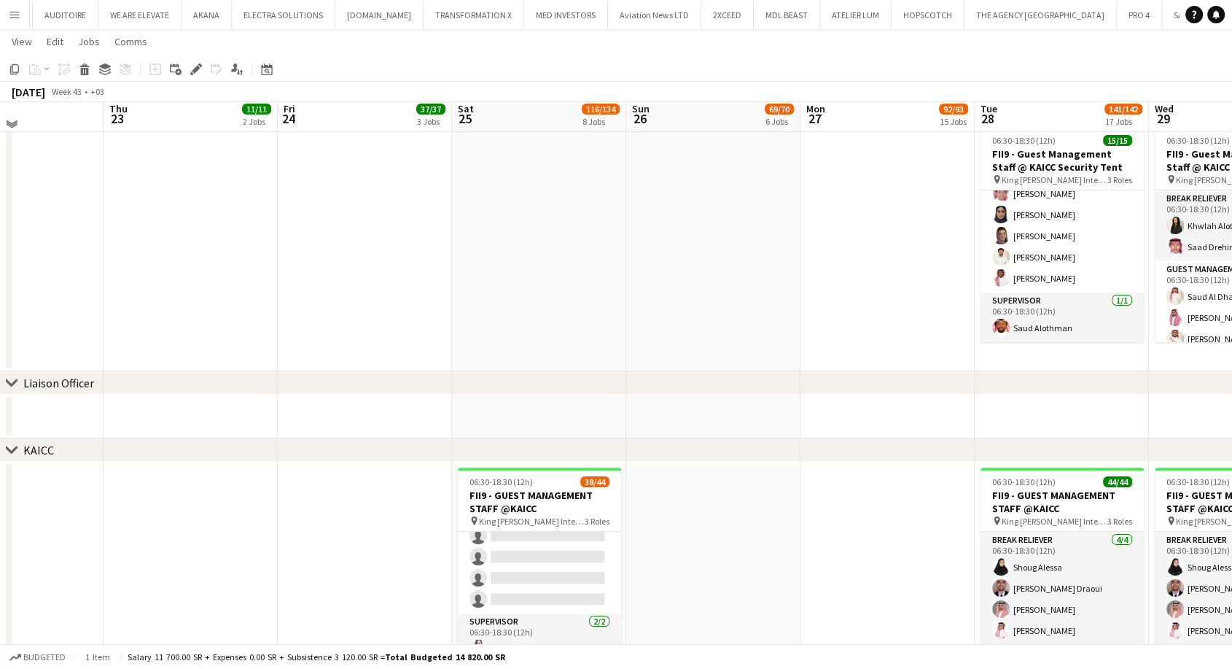
scroll to position [0, 0]
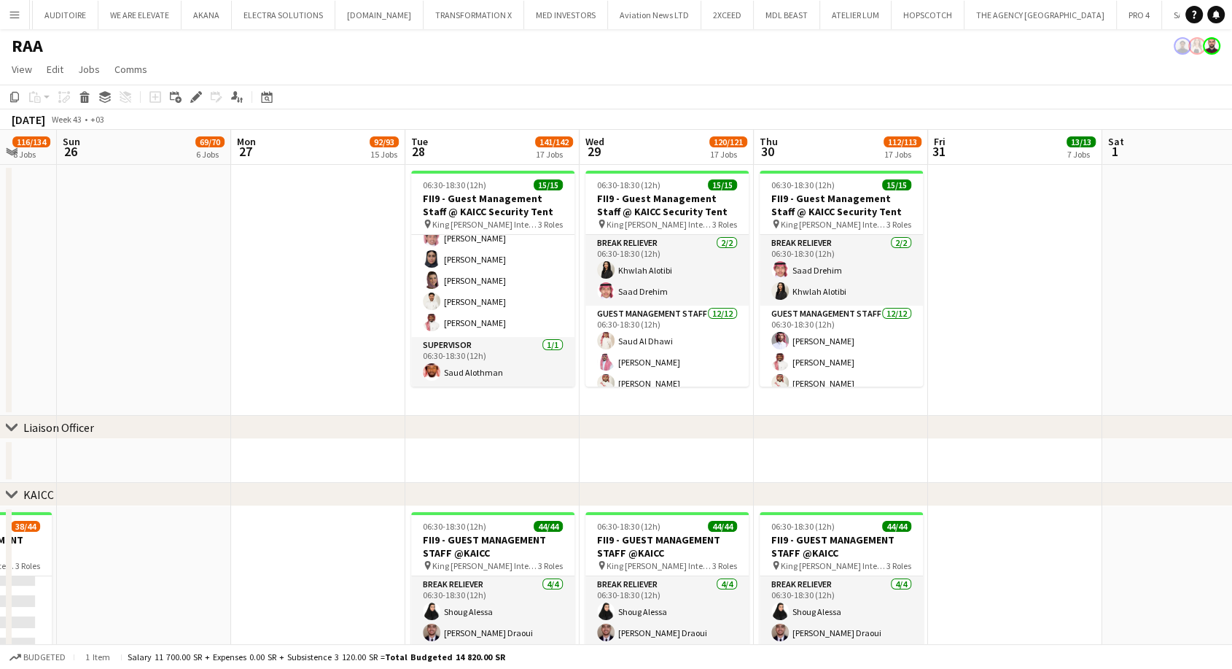
drag, startPoint x: 911, startPoint y: 331, endPoint x: 391, endPoint y: 354, distance: 520.4
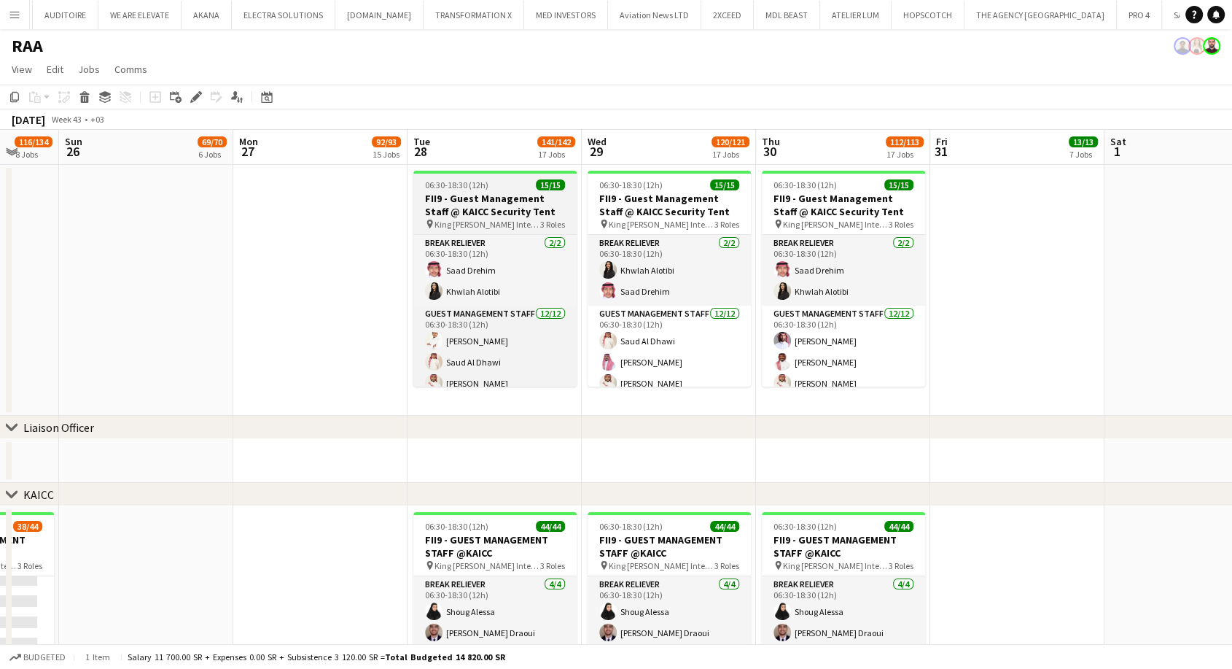
click at [445, 206] on h3 "FII9 - Guest Management Staff @ KAICC Security Tent" at bounding box center [494, 205] width 163 height 26
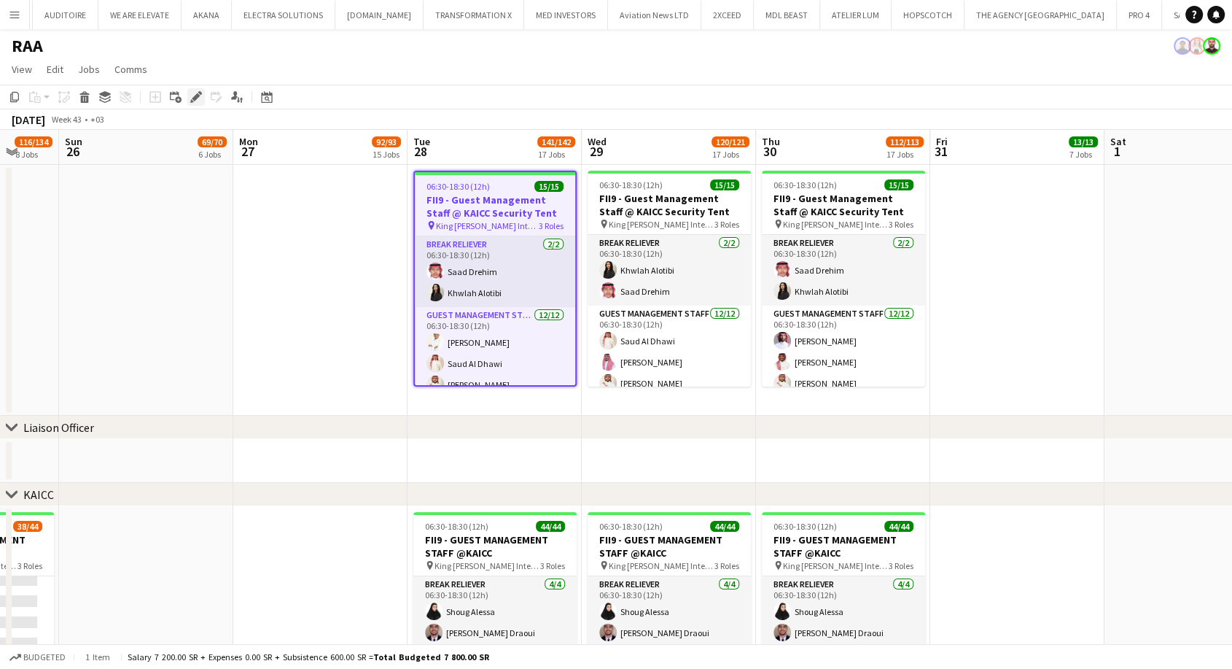
click at [201, 98] on icon "Edit" at bounding box center [196, 97] width 12 height 12
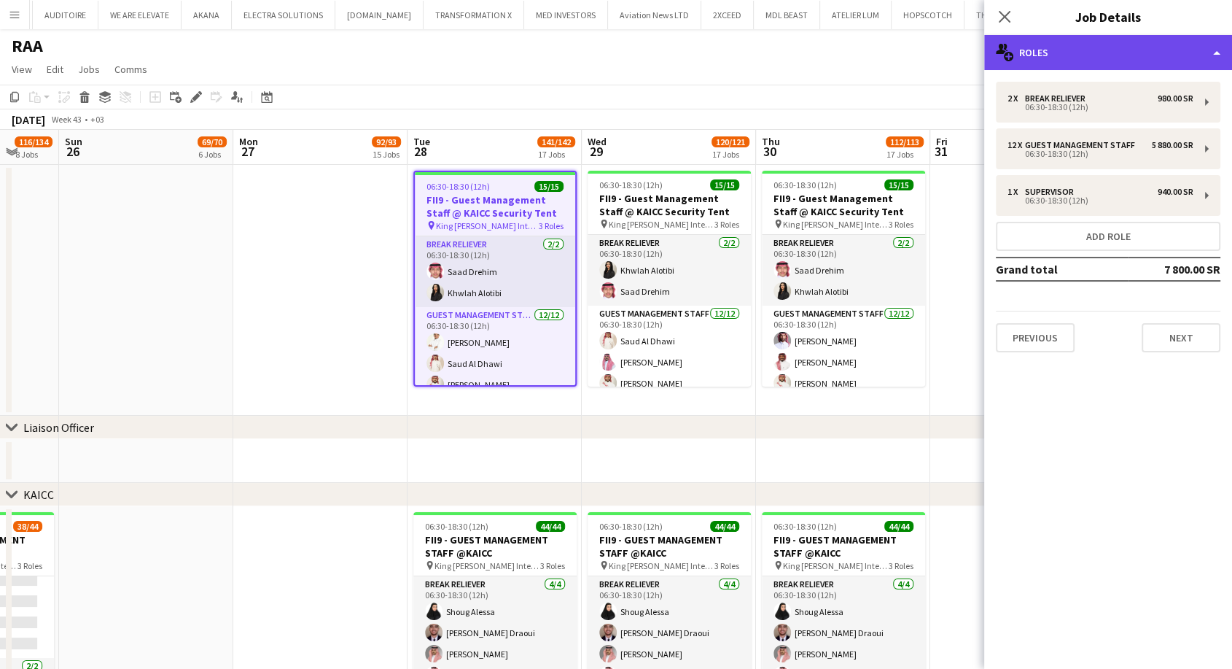
click at [1076, 53] on div "multiple-users-add Roles" at bounding box center [1108, 52] width 248 height 35
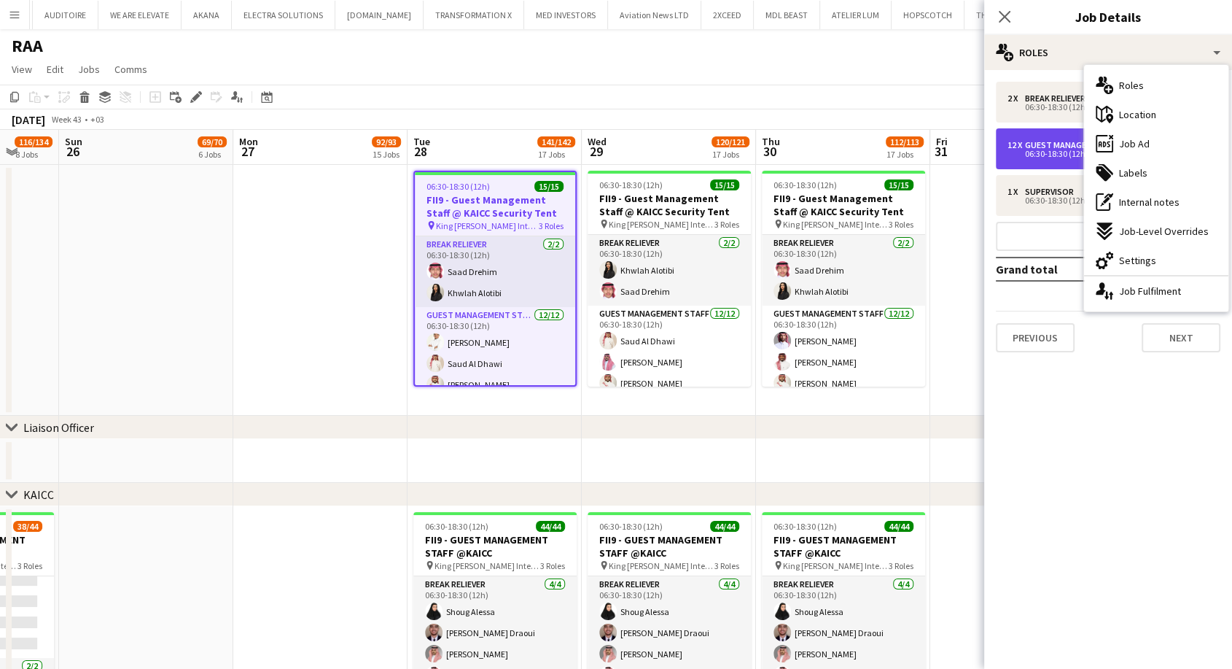
click at [1050, 134] on div "12 x Guest Management Staff 5 880.00 SR 06:30-18:30 (12h)" at bounding box center [1108, 148] width 225 height 41
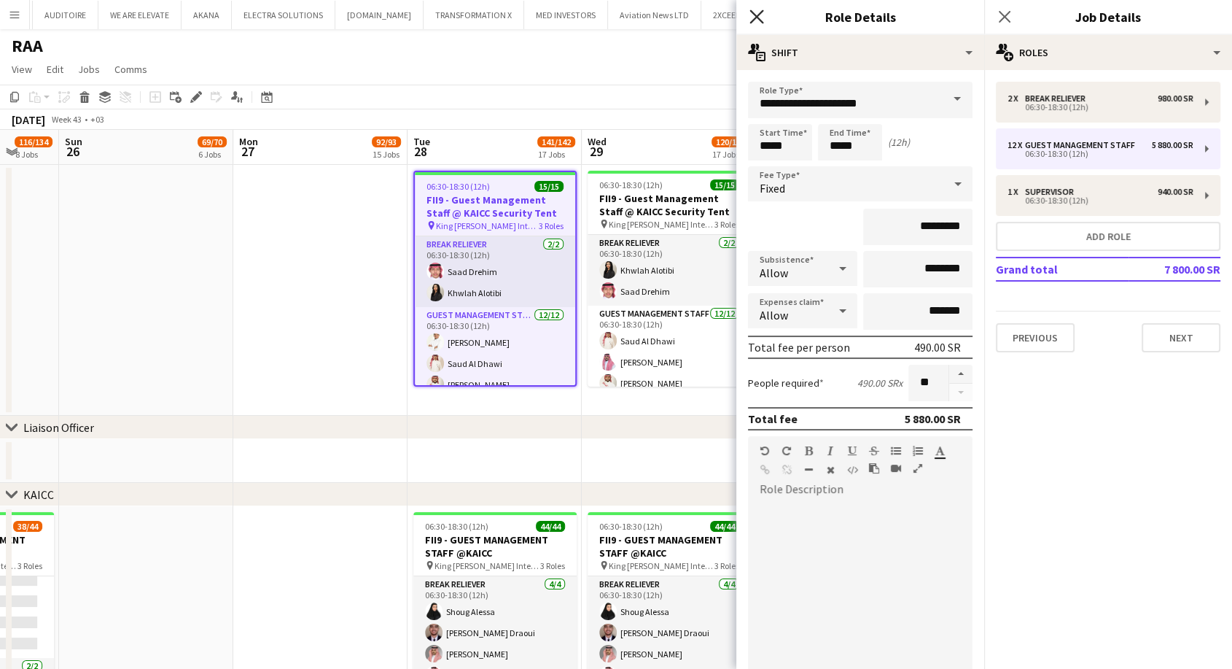
click at [753, 18] on icon "Close pop-in" at bounding box center [757, 16] width 14 height 14
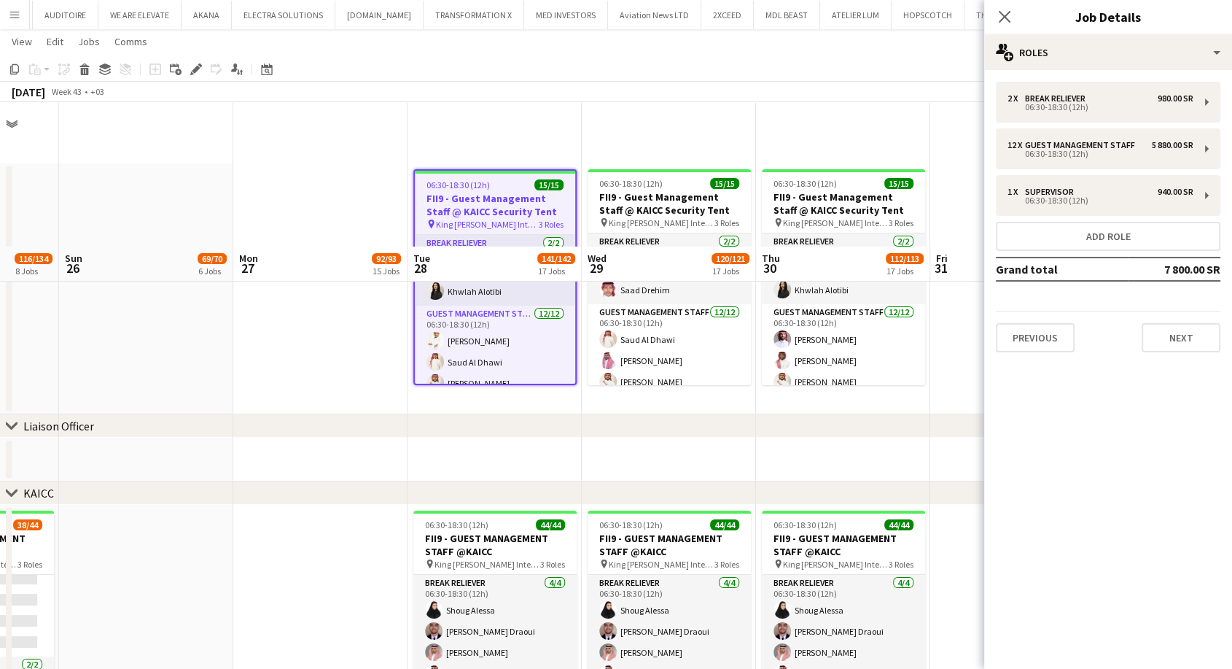
scroll to position [243, 0]
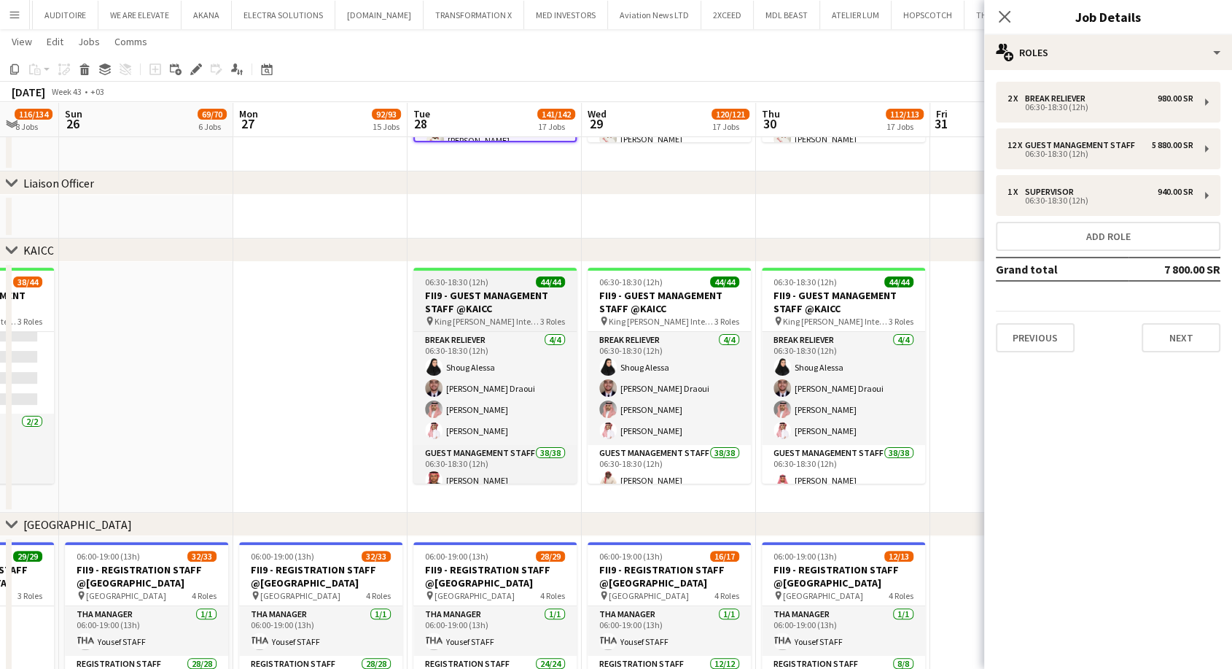
click at [484, 308] on h3 "FII9 - GUEST MANAGEMENT STAFF @KAICC" at bounding box center [494, 302] width 163 height 26
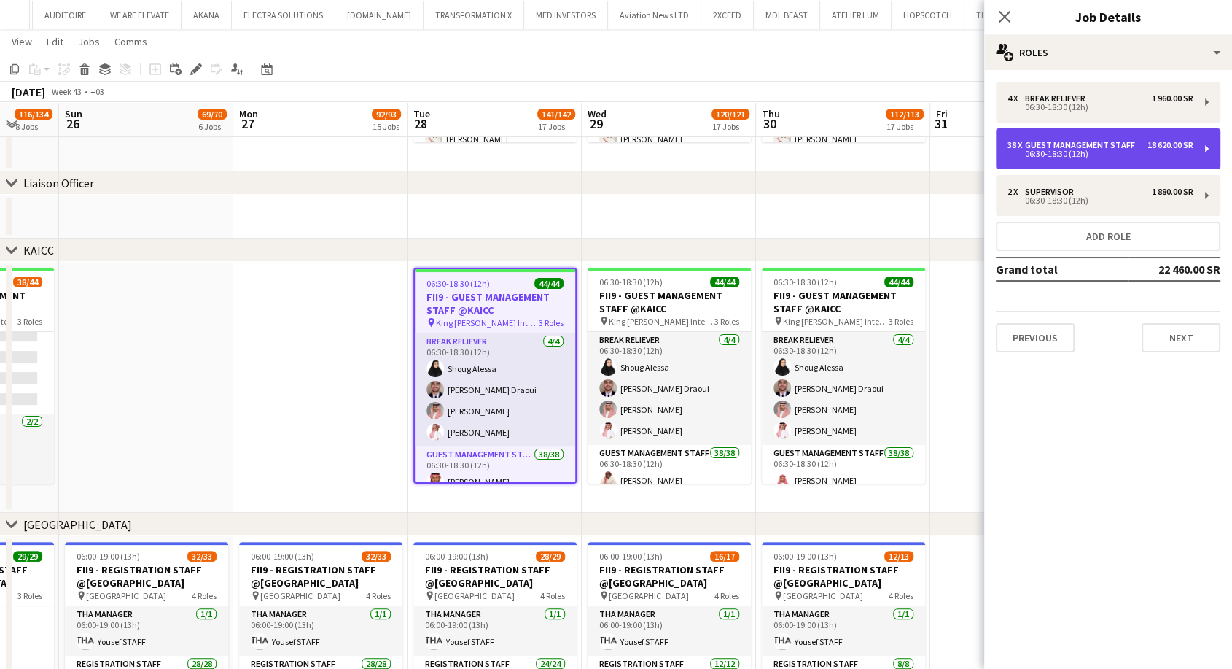
click at [1072, 157] on div "06:30-18:30 (12h)" at bounding box center [1101, 153] width 186 height 7
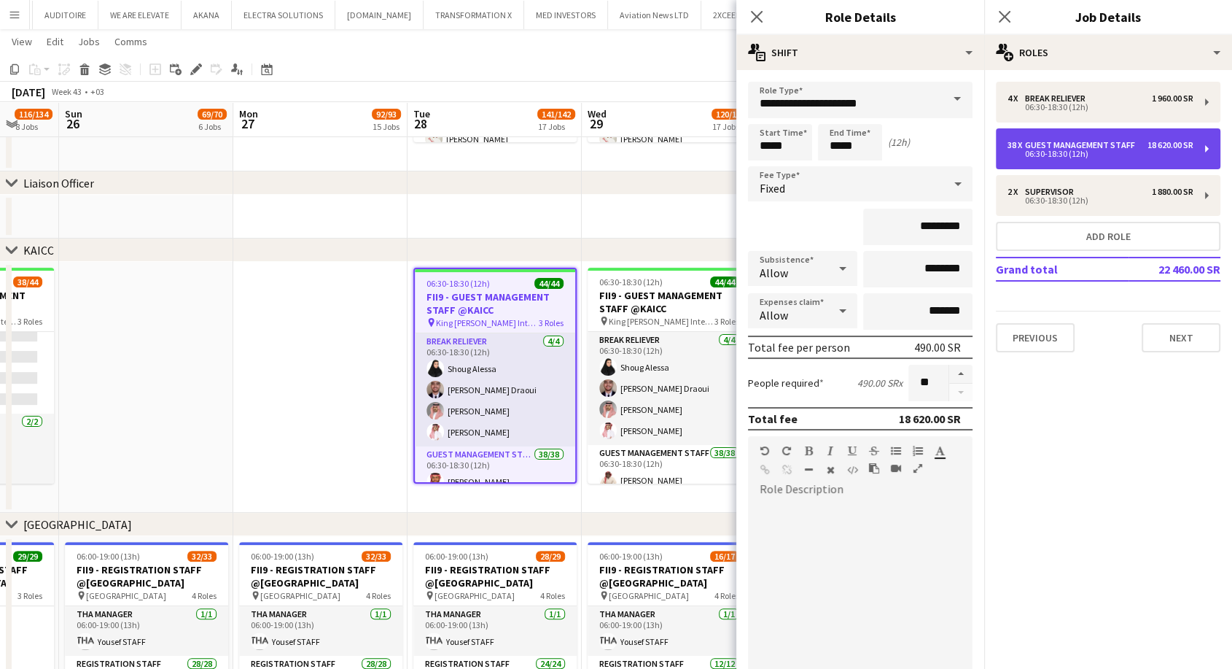
click at [1072, 157] on div "06:30-18:30 (12h)" at bounding box center [1101, 153] width 186 height 7
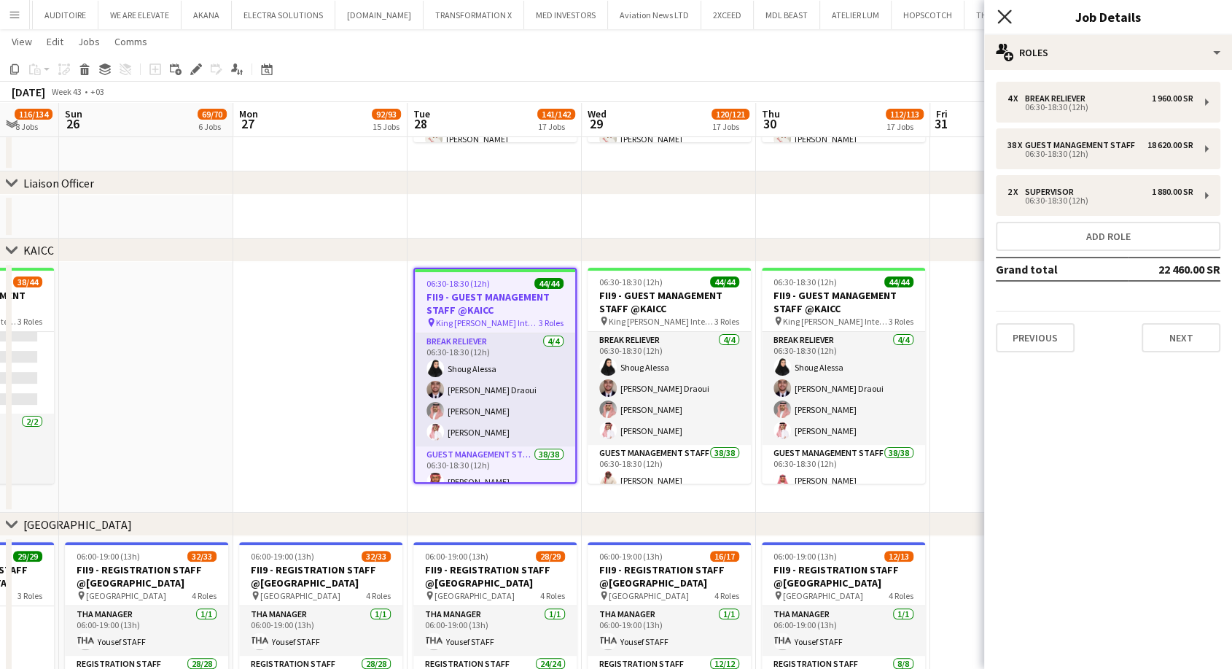
click at [1000, 13] on icon "Close pop-in" at bounding box center [1005, 16] width 14 height 14
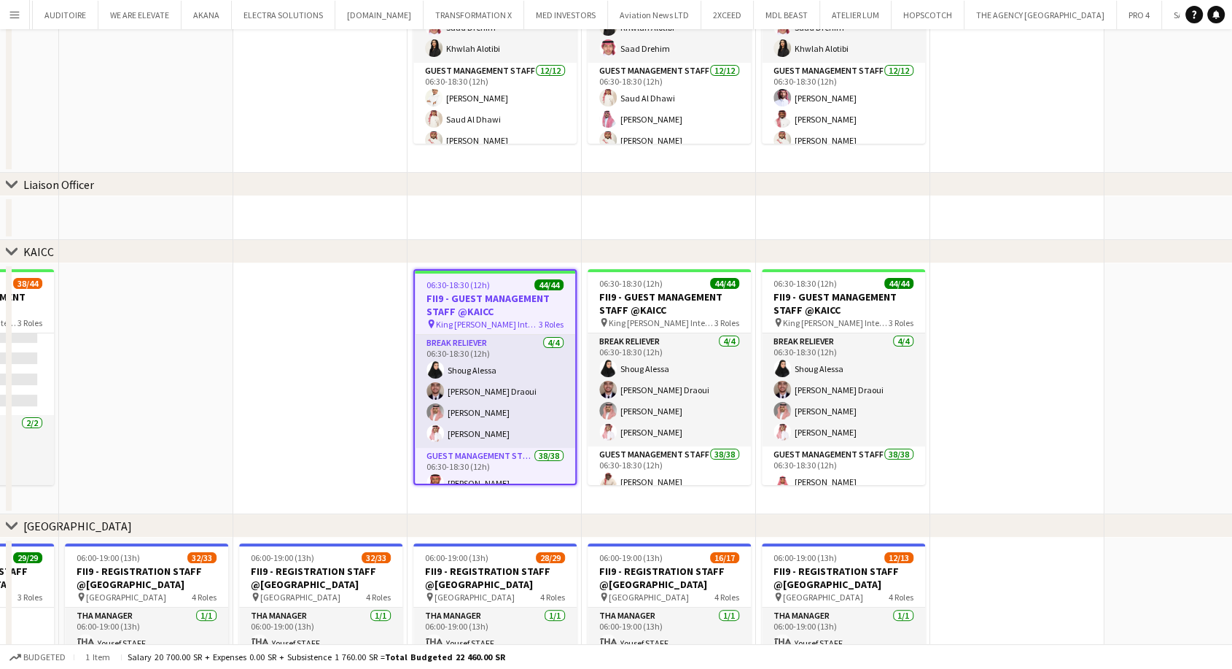
scroll to position [0, 0]
